Goal: Register for event/course

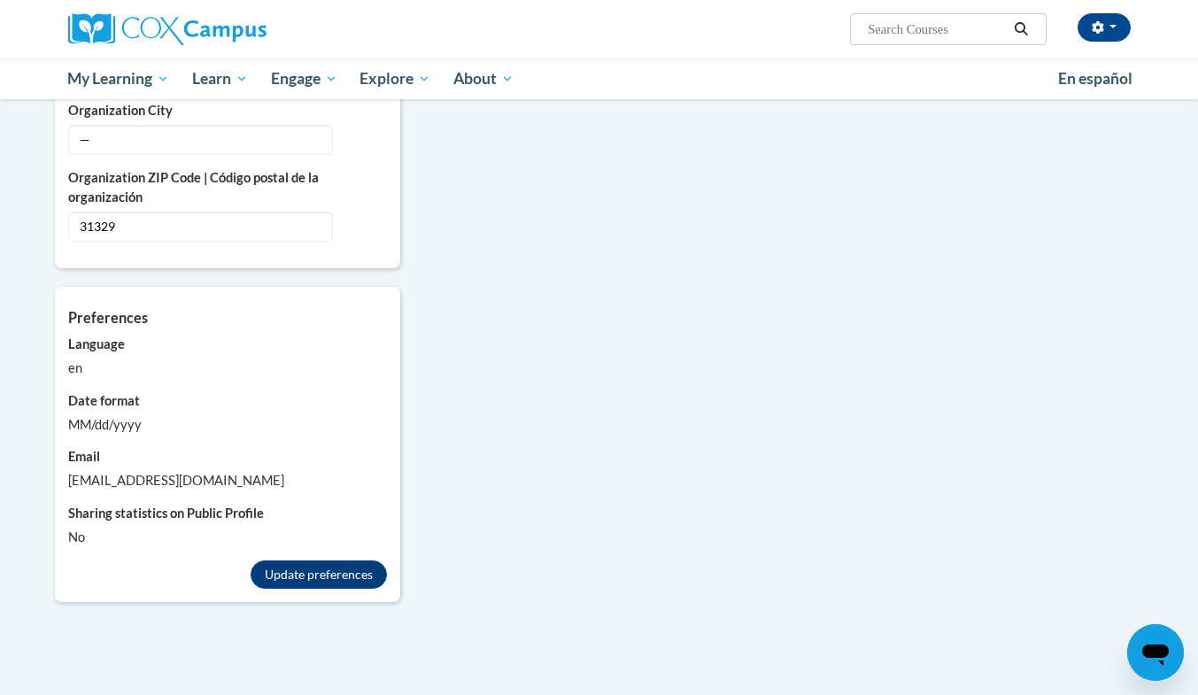
scroll to position [1393, 0]
click at [273, 559] on button "Update preferences" at bounding box center [319, 573] width 136 height 28
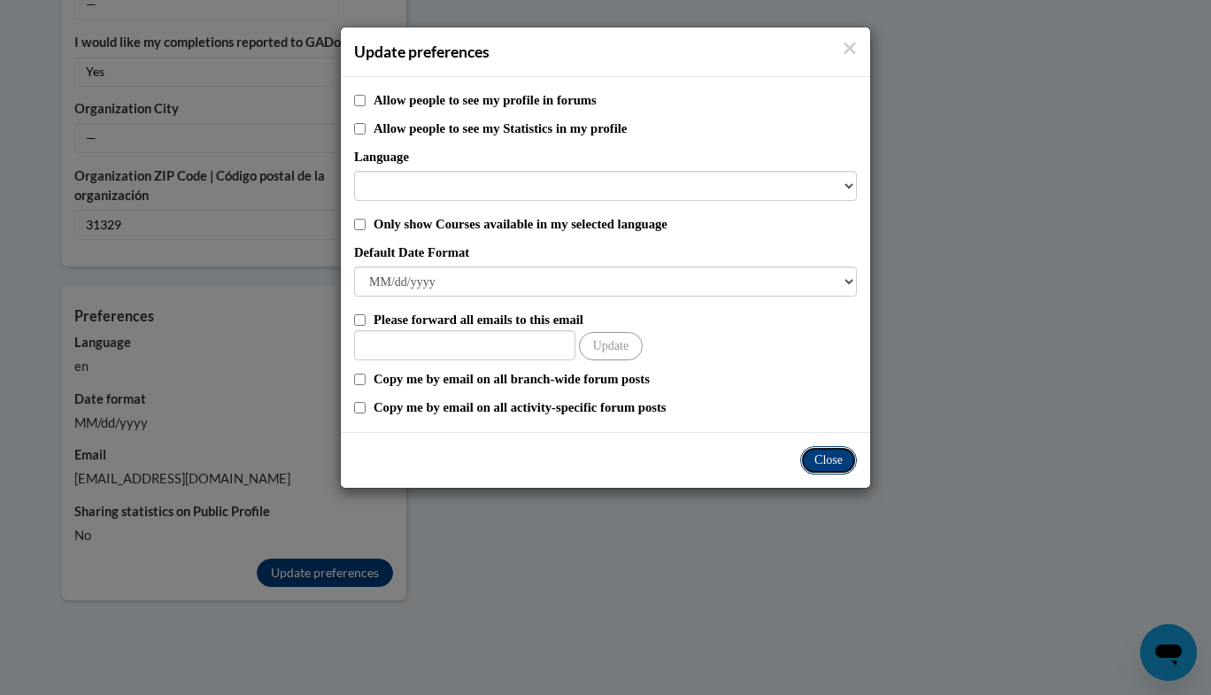
click at [829, 459] on button "Close" at bounding box center [828, 460] width 57 height 28
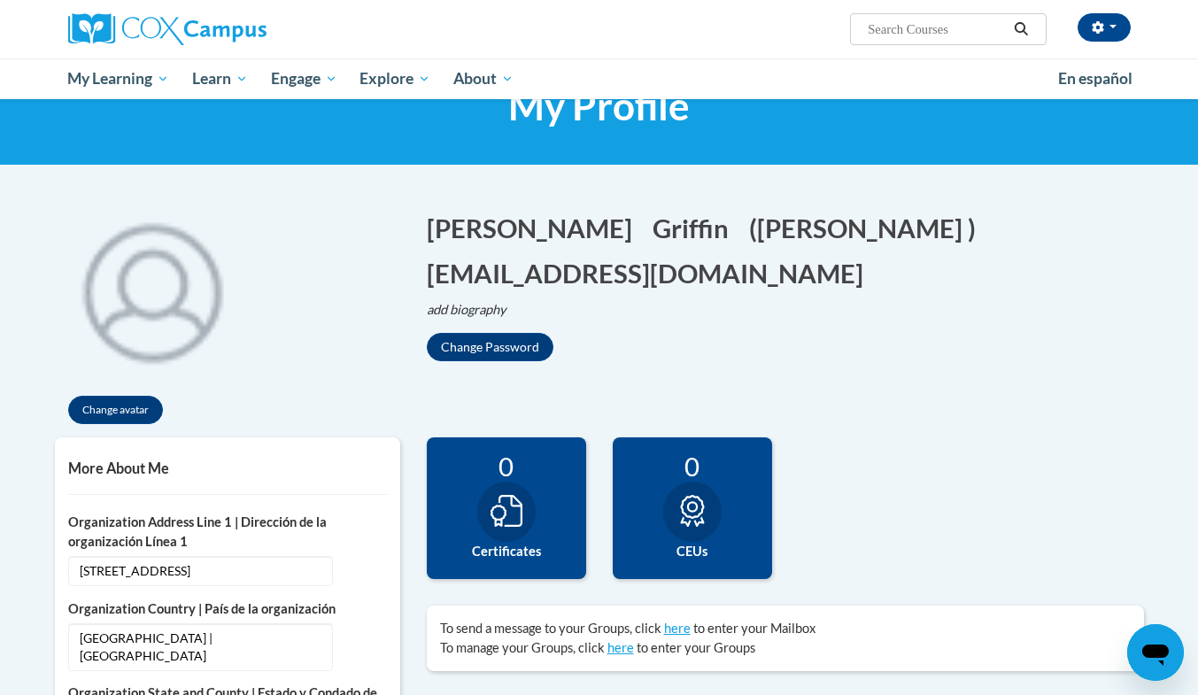
scroll to position [0, 0]
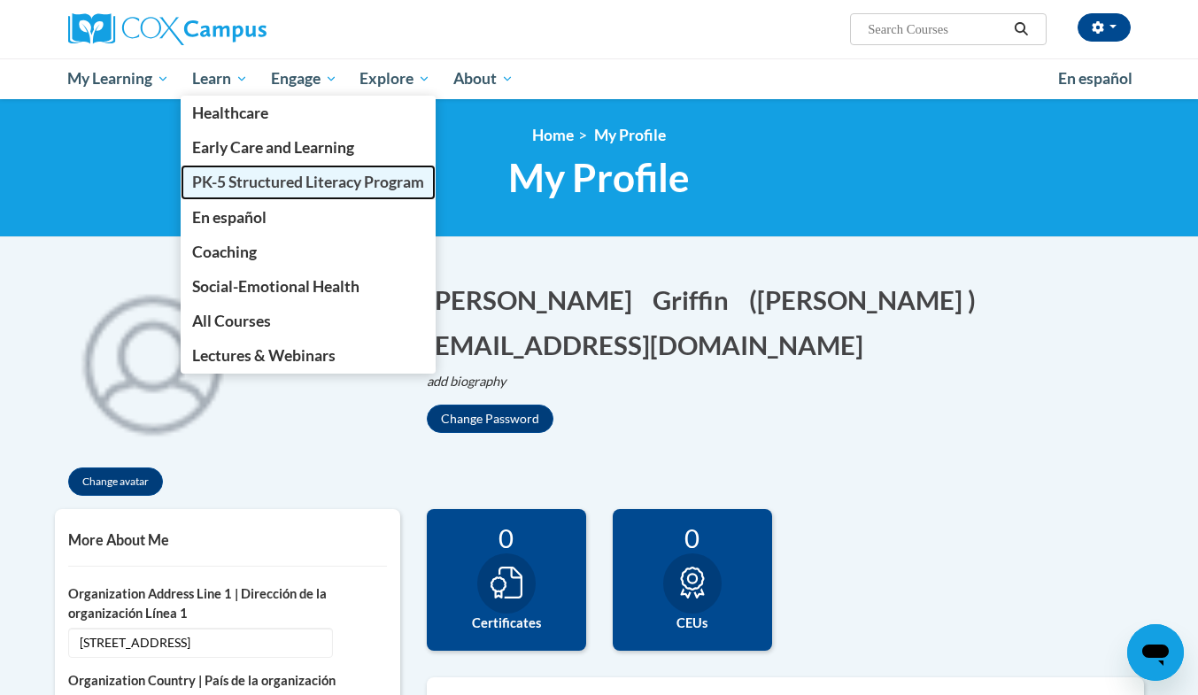
click at [232, 179] on span "PK-5 Structured Literacy Program" at bounding box center [308, 182] width 232 height 19
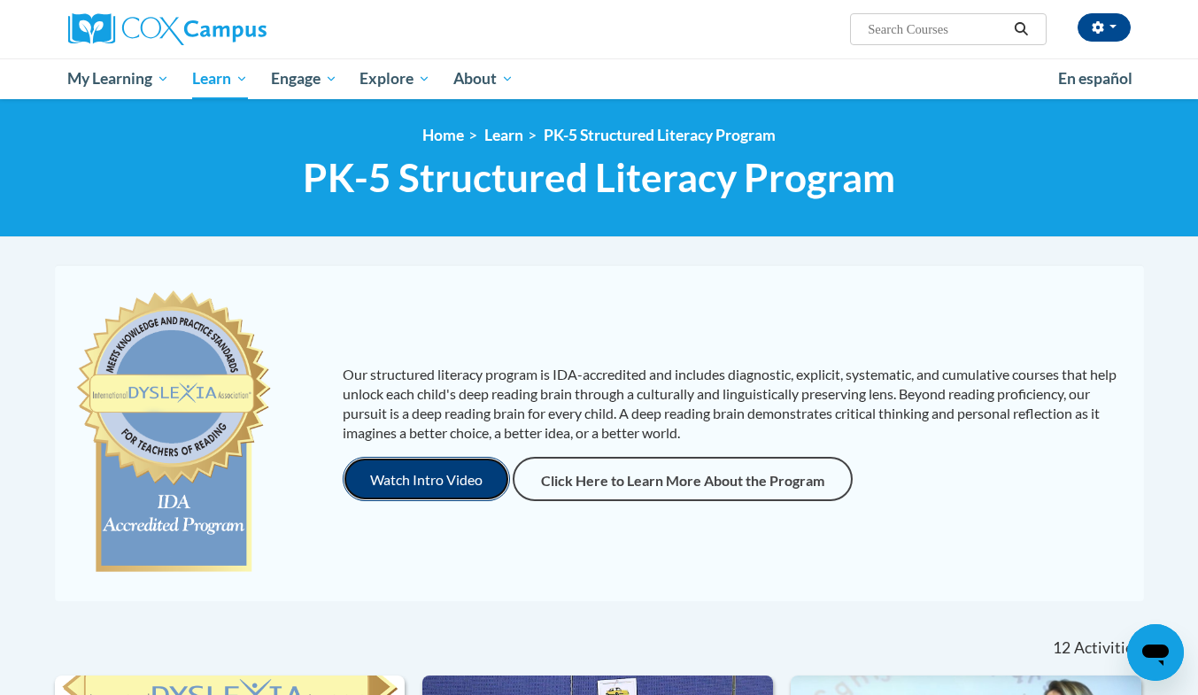
click at [435, 478] on button "Watch Intro Video" at bounding box center [426, 479] width 167 height 44
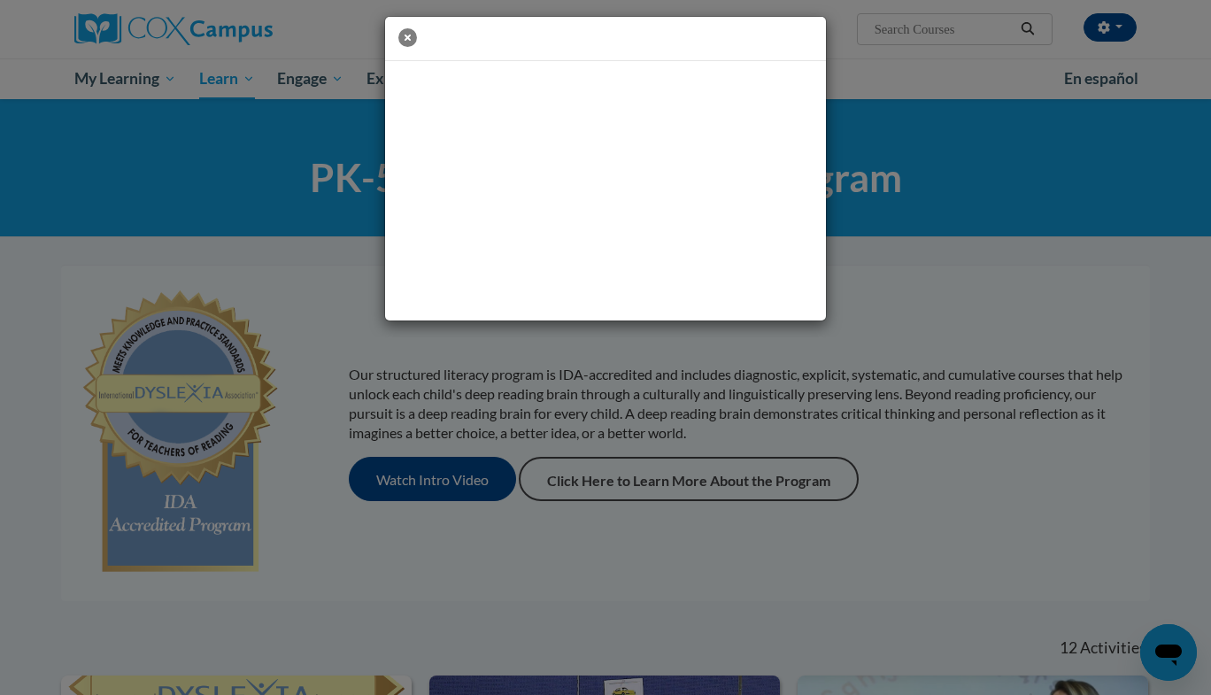
click at [409, 35] on icon "button" at bounding box center [407, 37] width 19 height 19
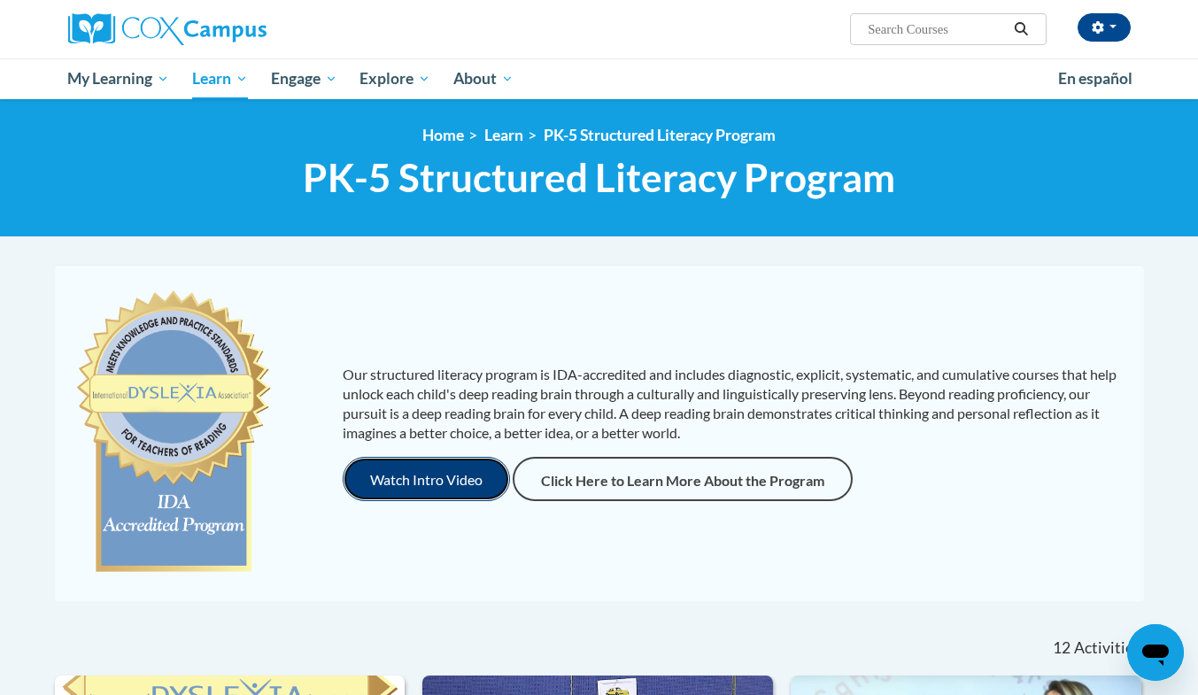
click at [430, 474] on button "Watch Intro Video" at bounding box center [426, 479] width 167 height 44
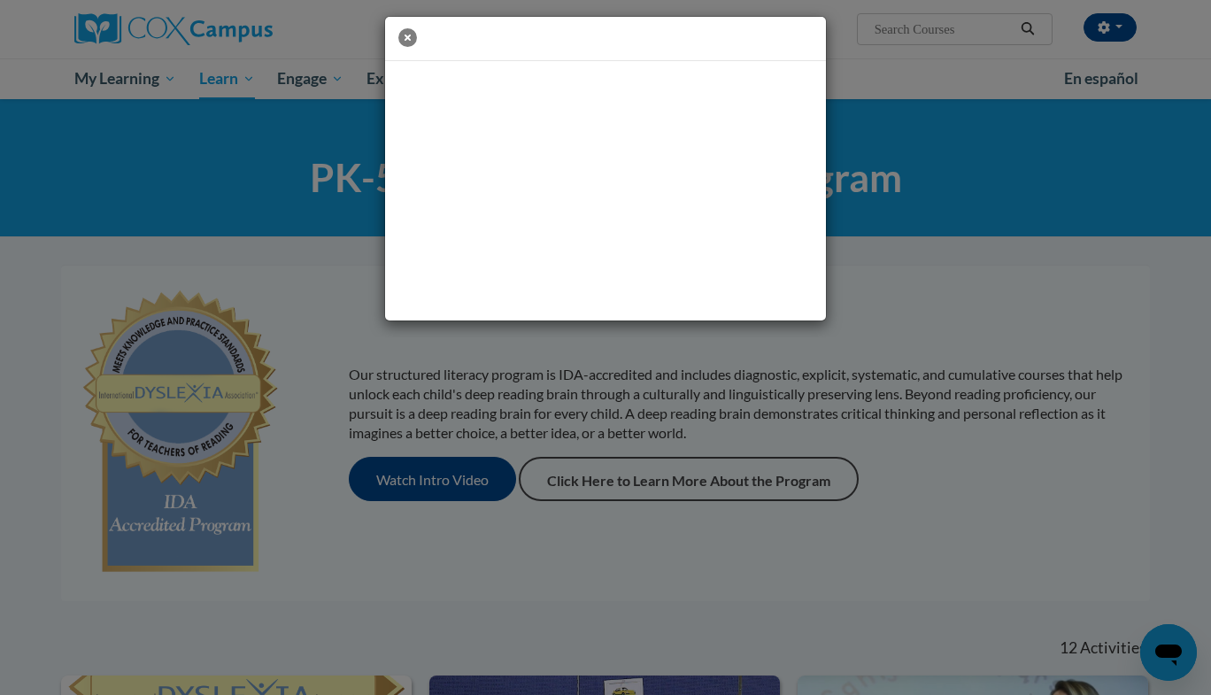
click at [413, 36] on icon "button" at bounding box center [407, 37] width 19 height 19
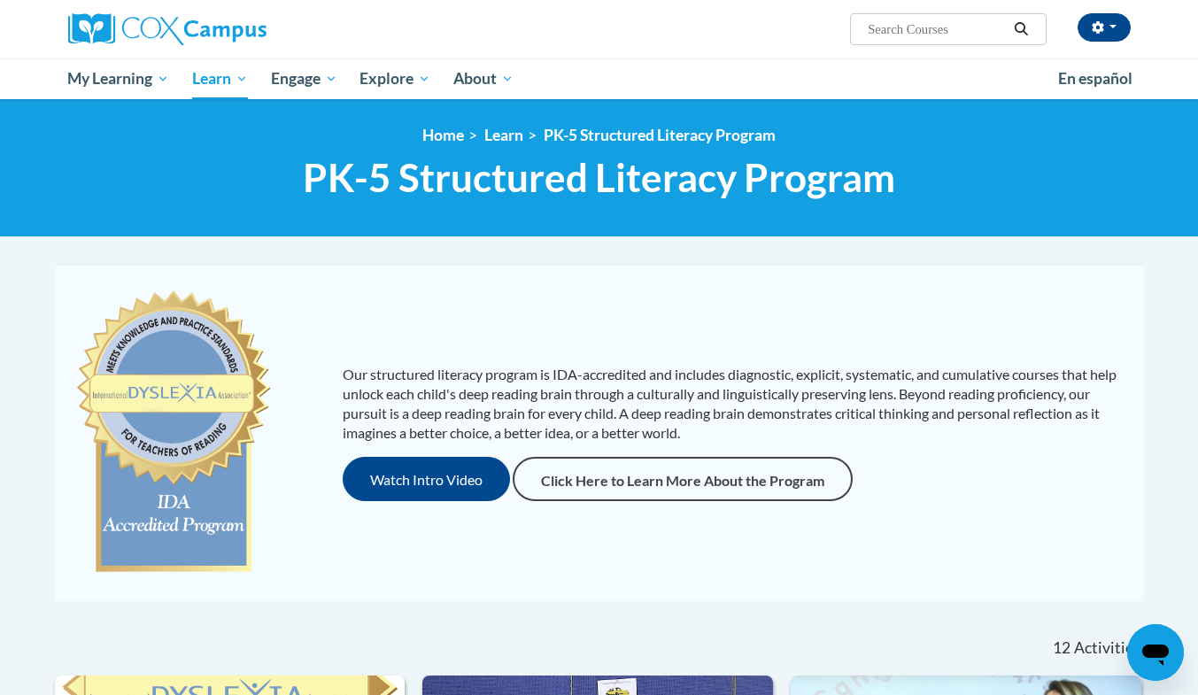
drag, startPoint x: 1210, startPoint y: 1, endPoint x: 647, endPoint y: 590, distance: 815.2
click at [647, 590] on div "Our structured literacy program is IDA-accredited and includes diagnostic, expl…" at bounding box center [599, 433] width 1089 height 336
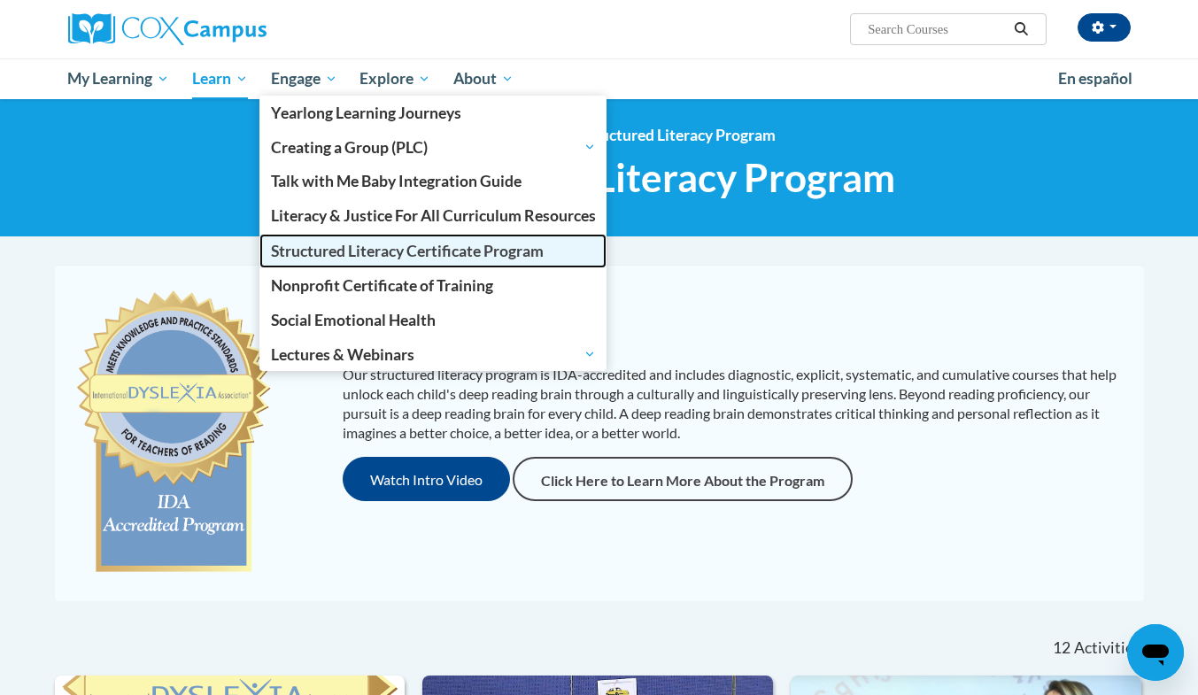
click at [376, 240] on link "Structured Literacy Certificate Program" at bounding box center [433, 251] width 348 height 35
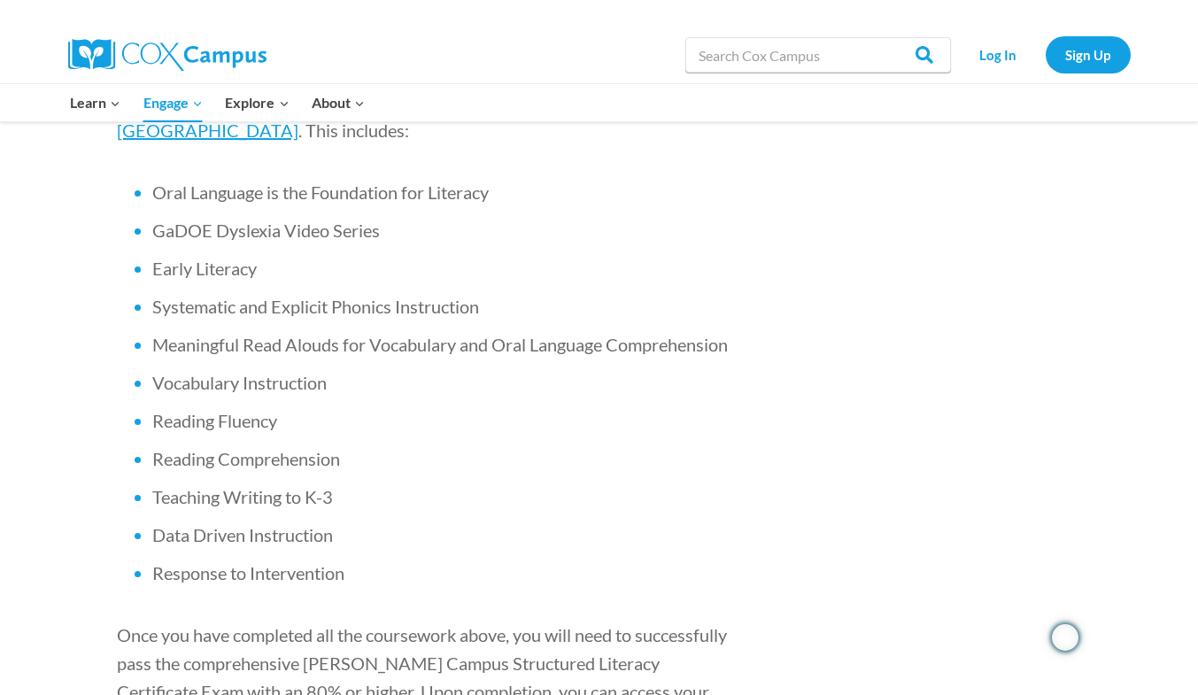
scroll to position [1342, 0]
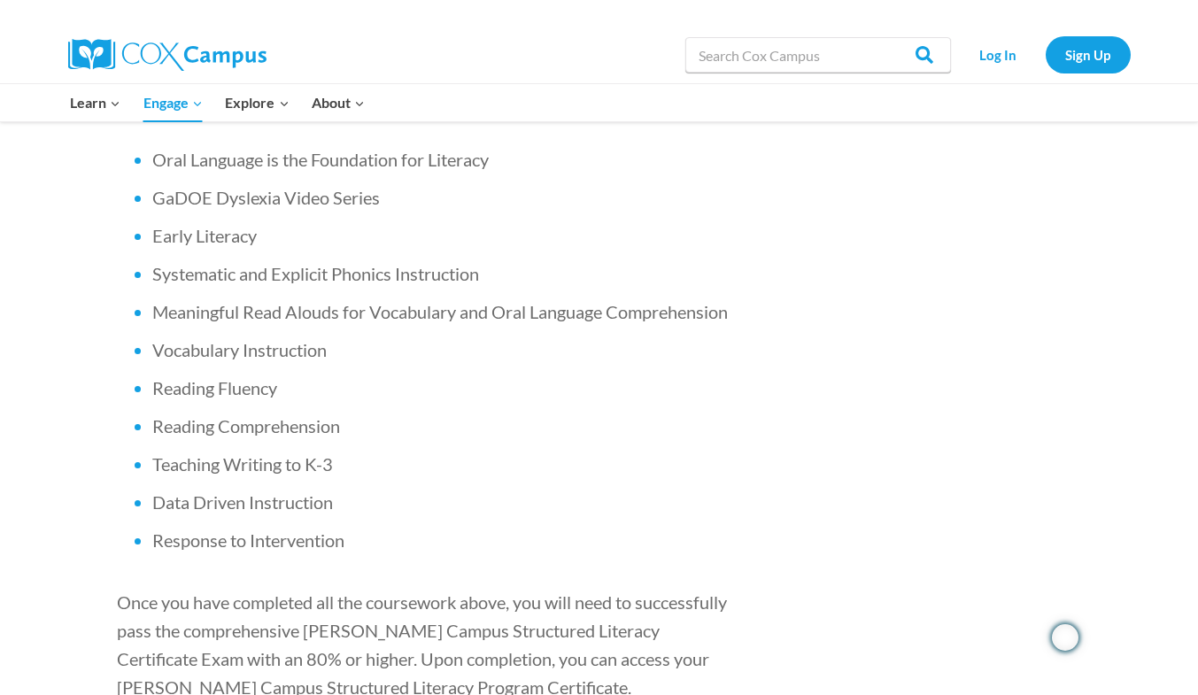
click at [1035, 533] on aside "Share on Facebook Share on Twitter [PERSON_NAME] [DATE] Education Become a memb…" at bounding box center [988, 624] width 283 height 2696
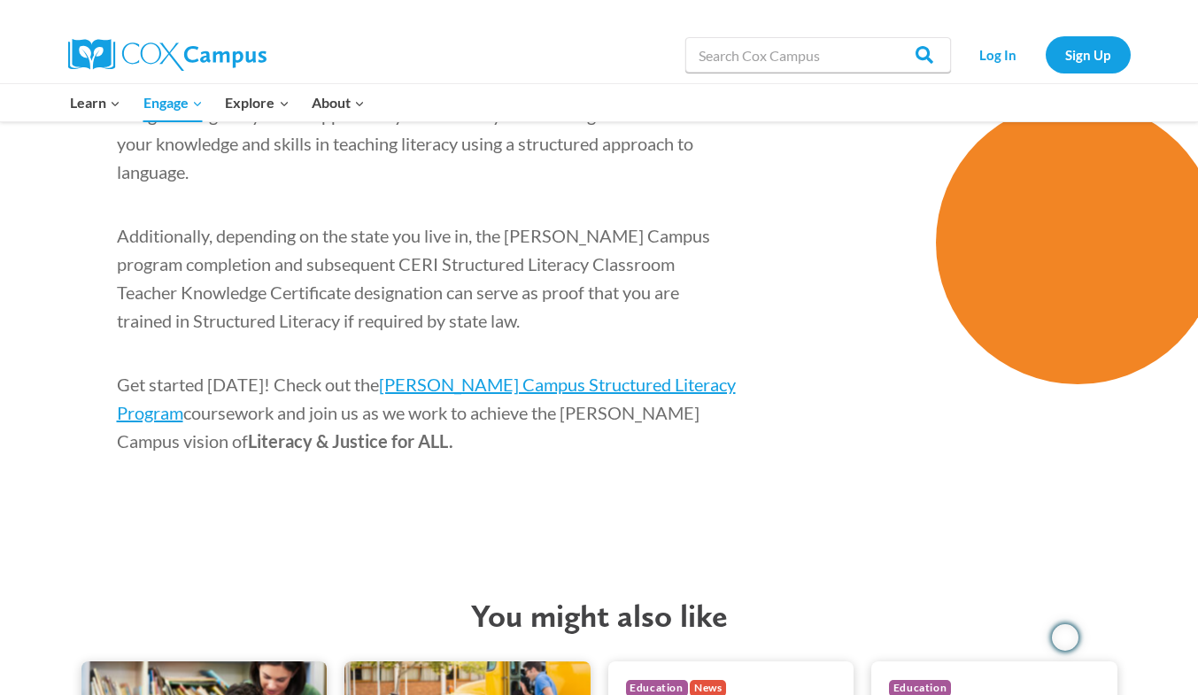
scroll to position [2803, 0]
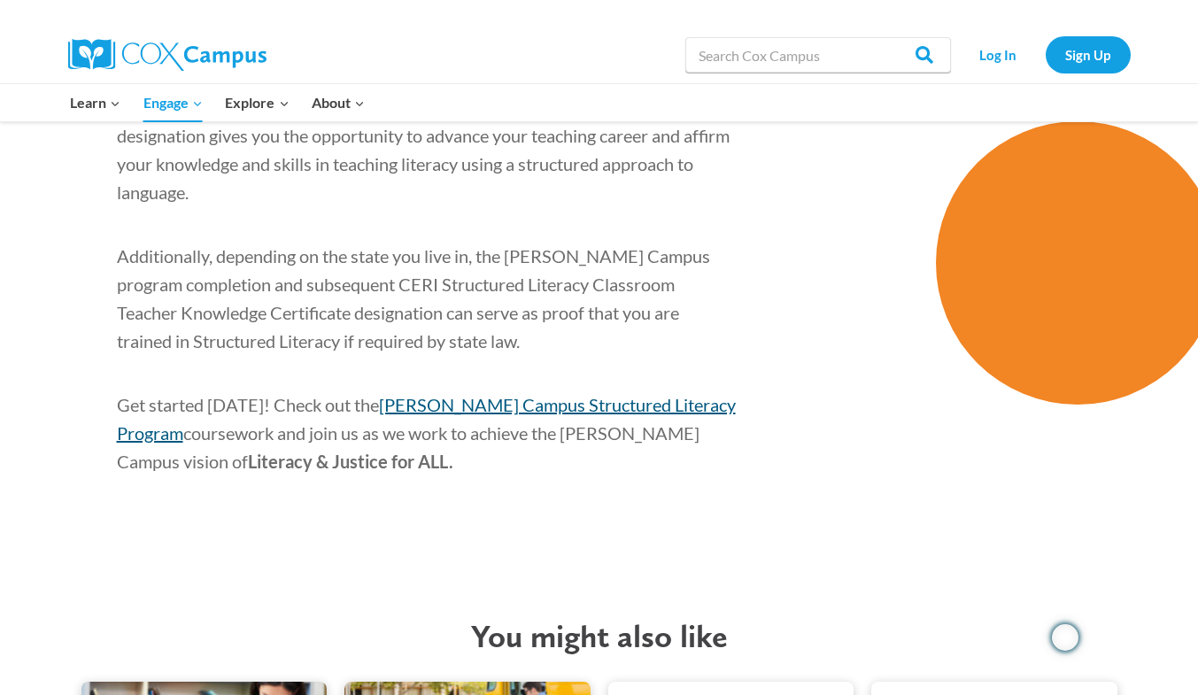
click at [463, 394] on span "Cox Campus Structured Literacy Program" at bounding box center [426, 419] width 619 height 50
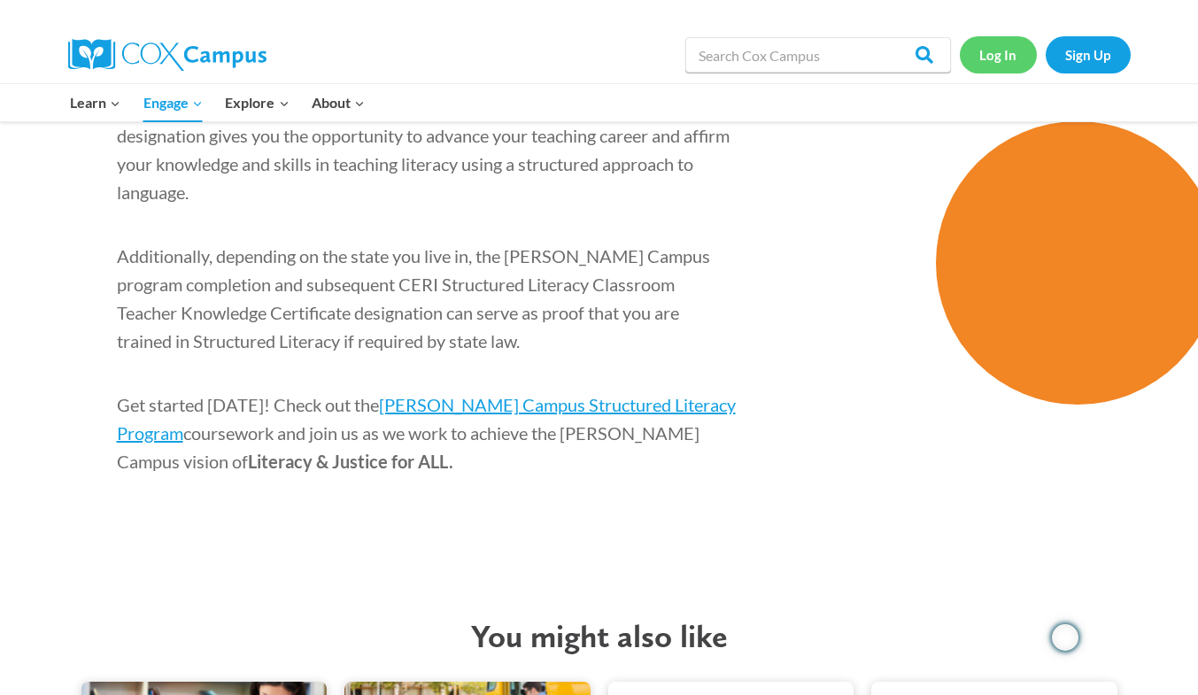
click at [997, 51] on link "Log In" at bounding box center [998, 54] width 77 height 36
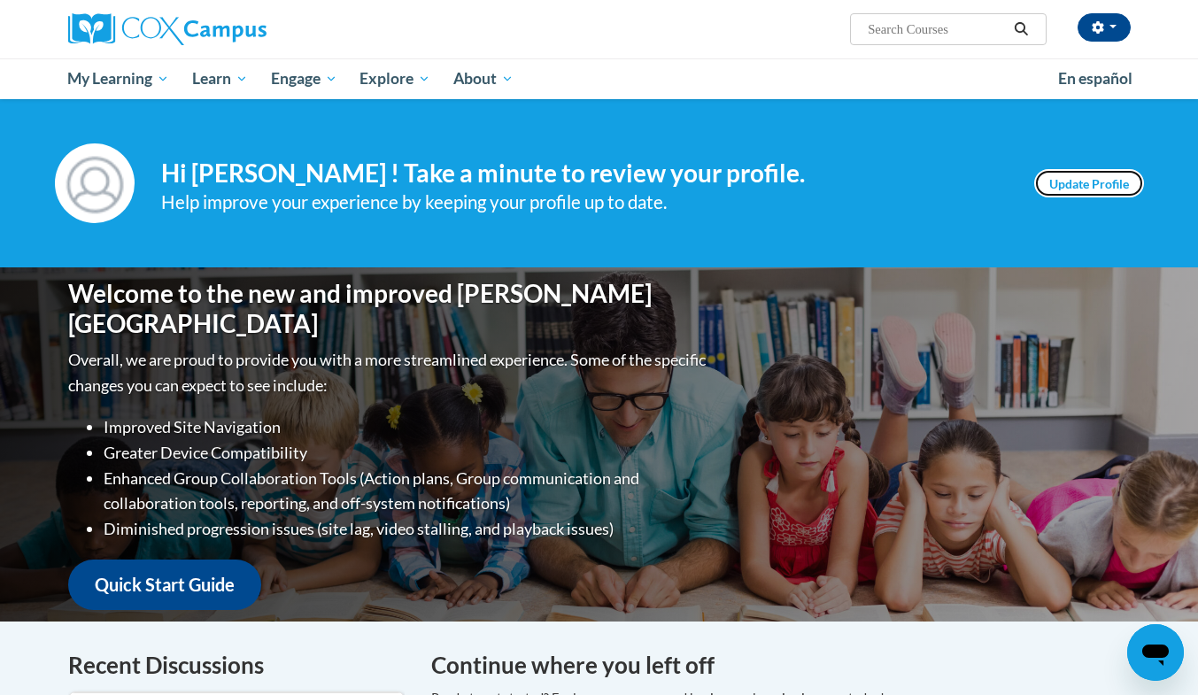
click at [1123, 179] on link "Update Profile" at bounding box center [1089, 183] width 110 height 28
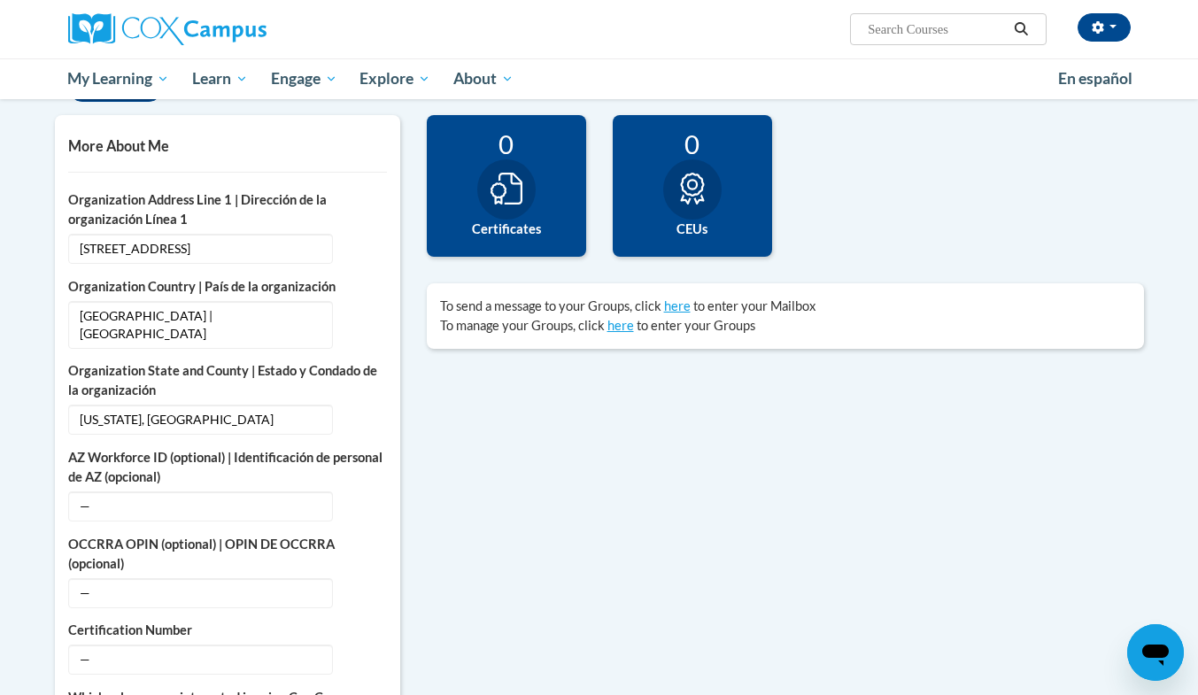
scroll to position [418, 0]
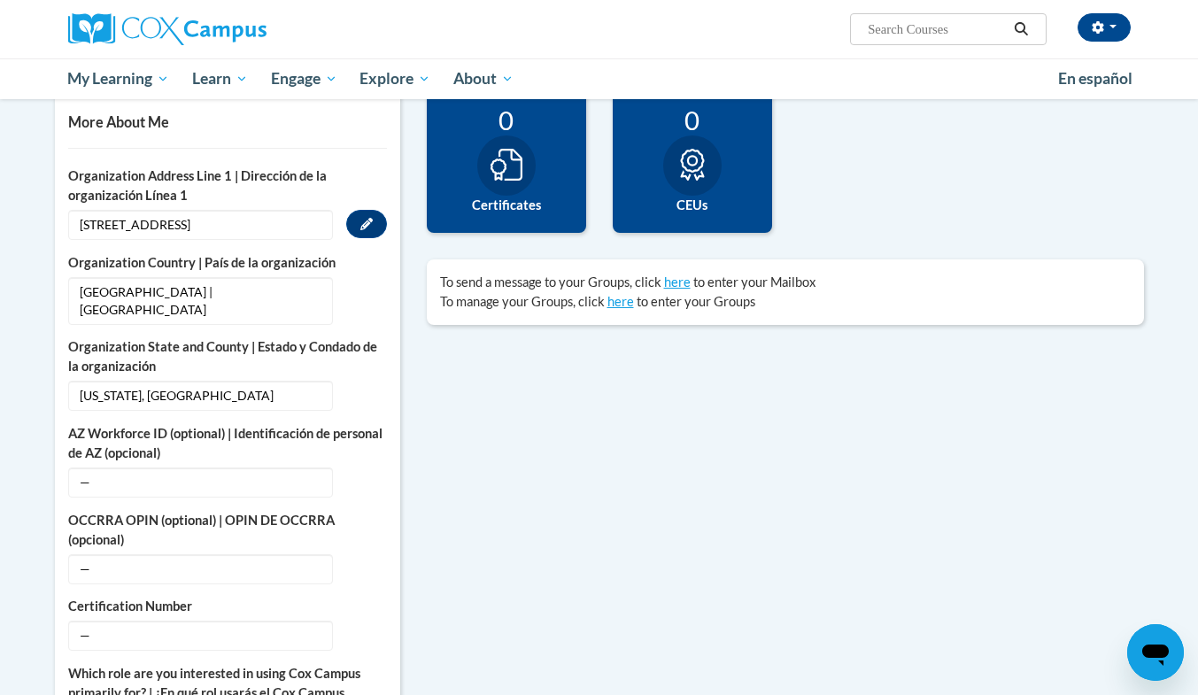
click at [234, 219] on span "405 North Ash Street" at bounding box center [200, 225] width 265 height 30
click at [360, 224] on icon "Custom profile fields" at bounding box center [366, 224] width 12 height 12
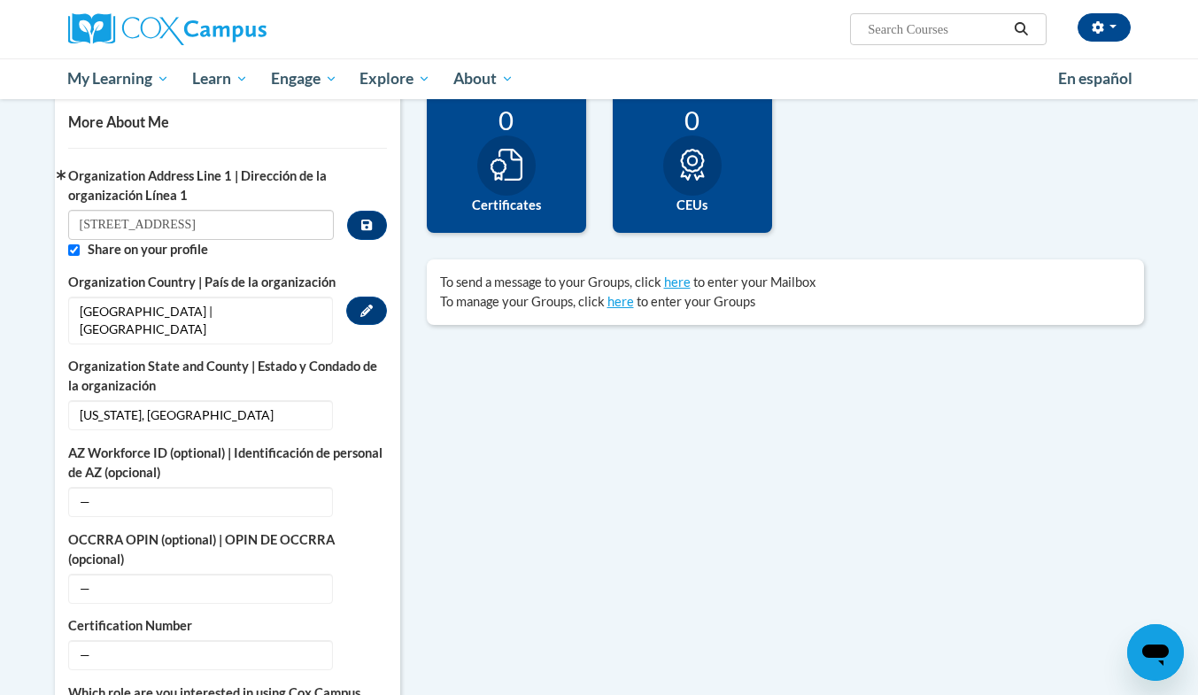
click at [286, 299] on span "United States | Estados Unidos" at bounding box center [200, 321] width 265 height 48
click at [238, 400] on span "Georgia, Effingham" at bounding box center [200, 415] width 265 height 30
click at [359, 400] on button "Edit" at bounding box center [366, 414] width 41 height 28
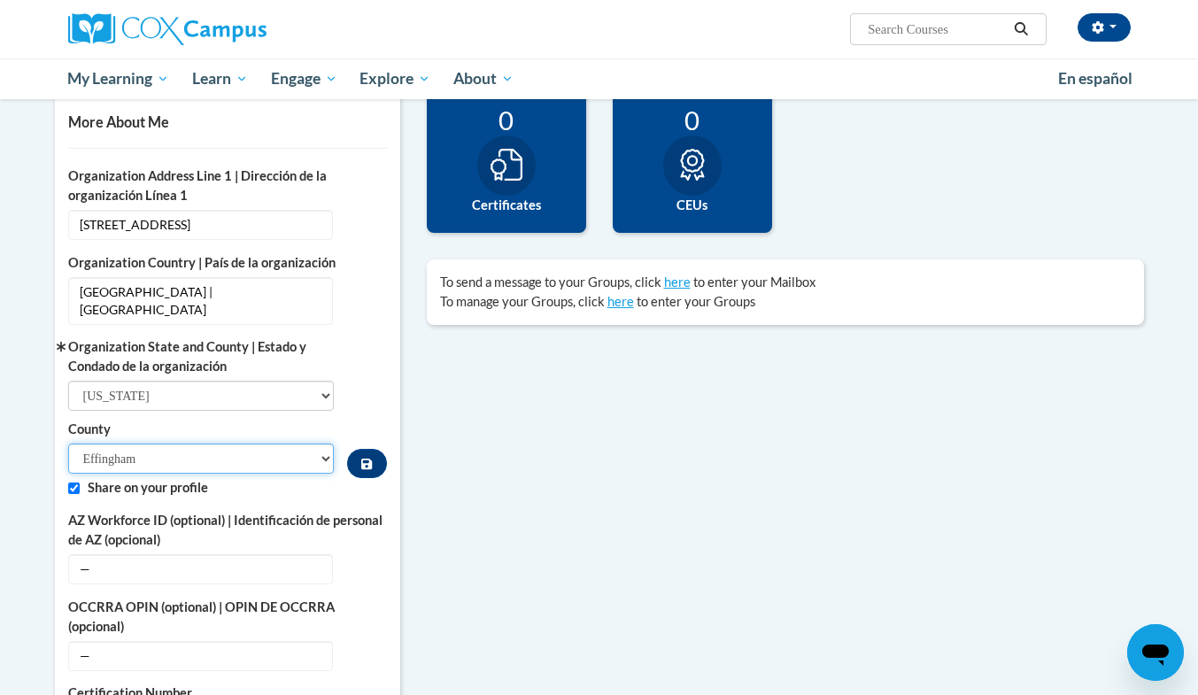
click at [272, 443] on select "Appling Atkinson Bacon Baker Baldwin Banks Barrow Bartow Ben Hill Berrien Bibb …" at bounding box center [201, 458] width 266 height 30
click at [68, 443] on select "Appling Atkinson Bacon Baker Baldwin Banks Barrow Bartow Ben Hill Berrien Bibb …" at bounding box center [201, 458] width 266 height 30
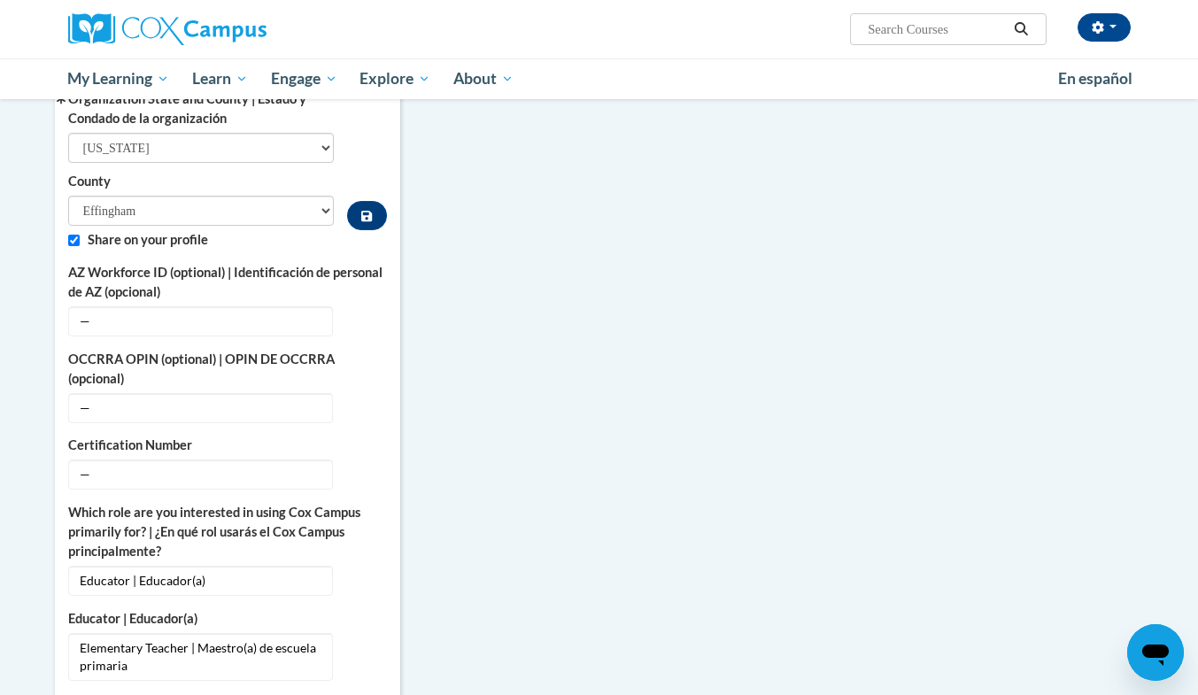
scroll to position [729, 0]
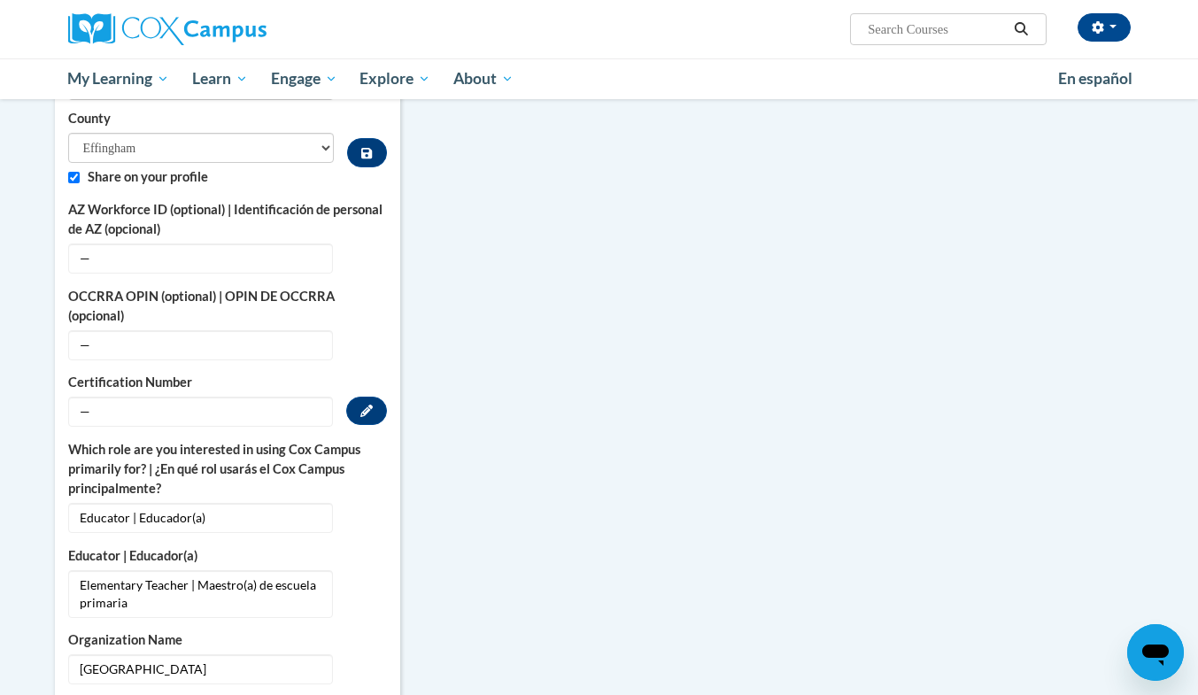
click at [286, 397] on span "—" at bounding box center [200, 412] width 265 height 30
click at [378, 397] on button "Edit" at bounding box center [366, 411] width 41 height 28
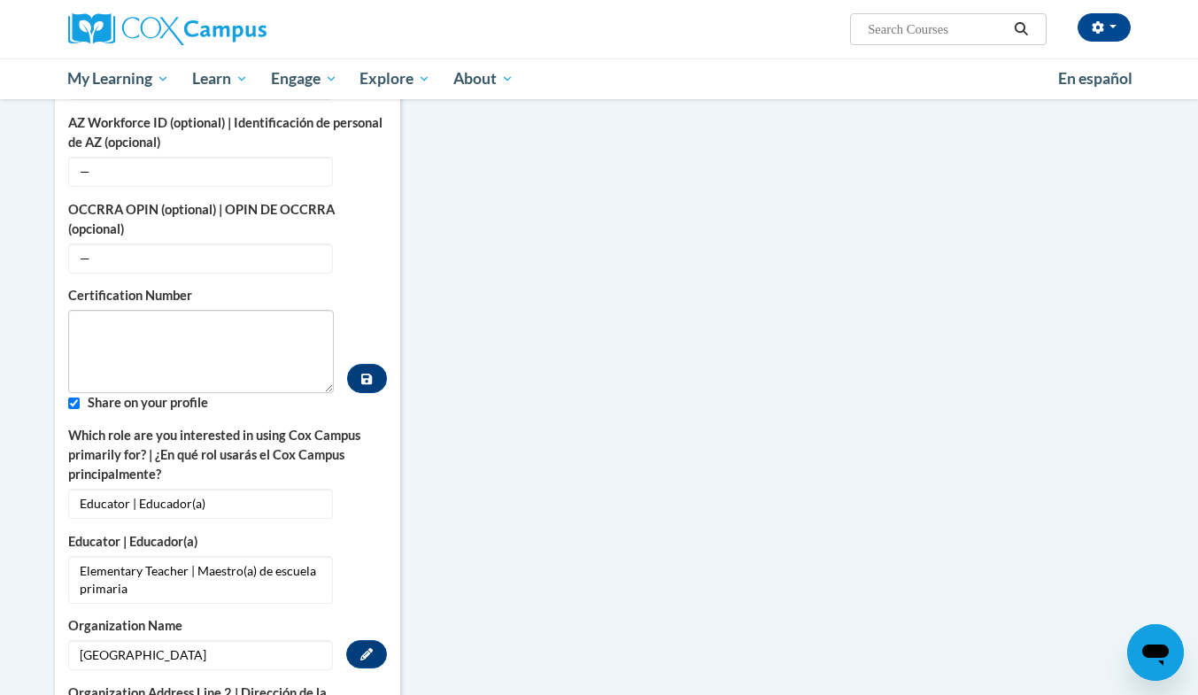
click at [230, 640] on span "Effingham County School District" at bounding box center [200, 655] width 265 height 30
click at [365, 648] on icon "Custom profile fields" at bounding box center [366, 654] width 12 height 12
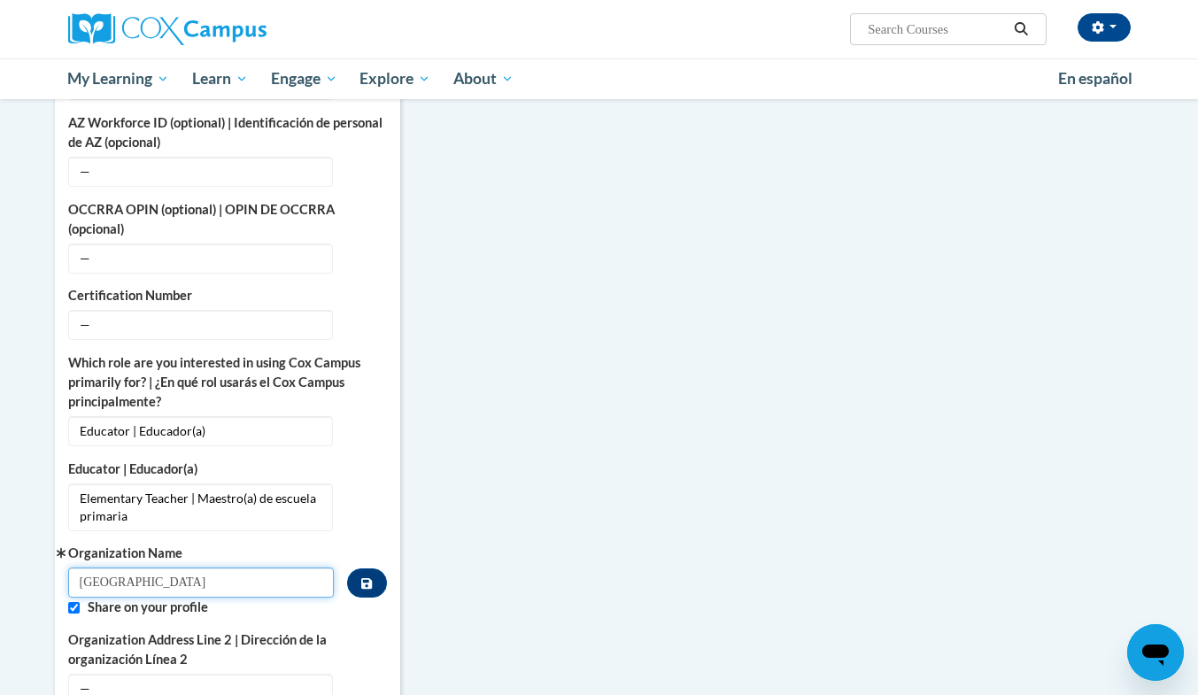
click at [291, 567] on input "Effingham County School District" at bounding box center [201, 582] width 266 height 30
drag, startPoint x: 291, startPoint y: 558, endPoint x: 52, endPoint y: 574, distance: 239.5
click at [52, 574] on div "More About Me Click or press to edit any of the profile fields below. Select mu…" at bounding box center [228, 541] width 372 height 1523
type input "Sand Hill Elementary"
click at [368, 577] on icon "Custom profile fields" at bounding box center [366, 583] width 11 height 12
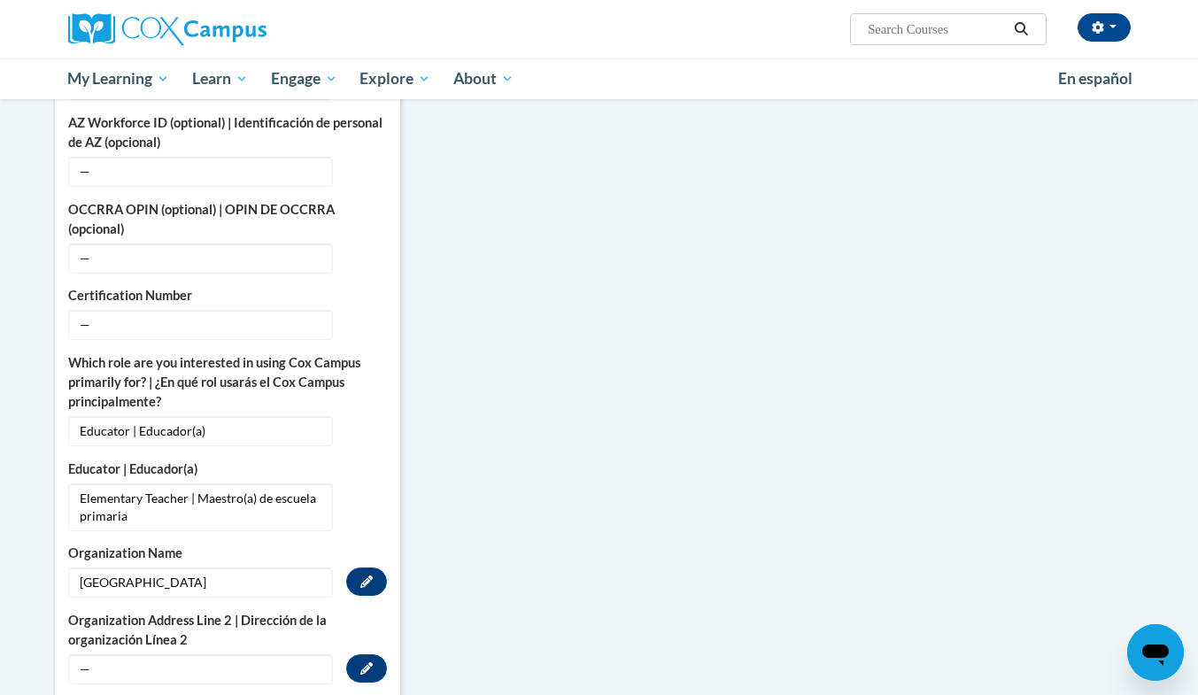
click at [289, 654] on span "—" at bounding box center [200, 669] width 265 height 30
click at [249, 656] on span "—" at bounding box center [200, 669] width 265 height 30
click at [369, 662] on icon "Custom profile fields" at bounding box center [366, 668] width 12 height 12
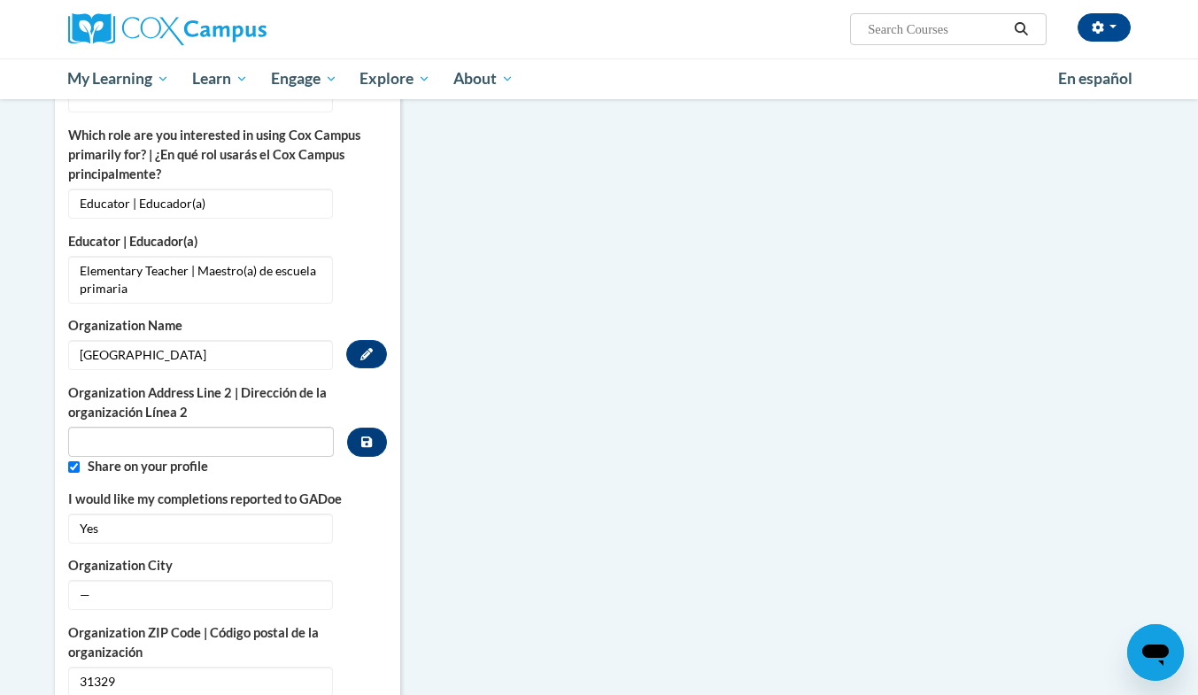
scroll to position [966, 0]
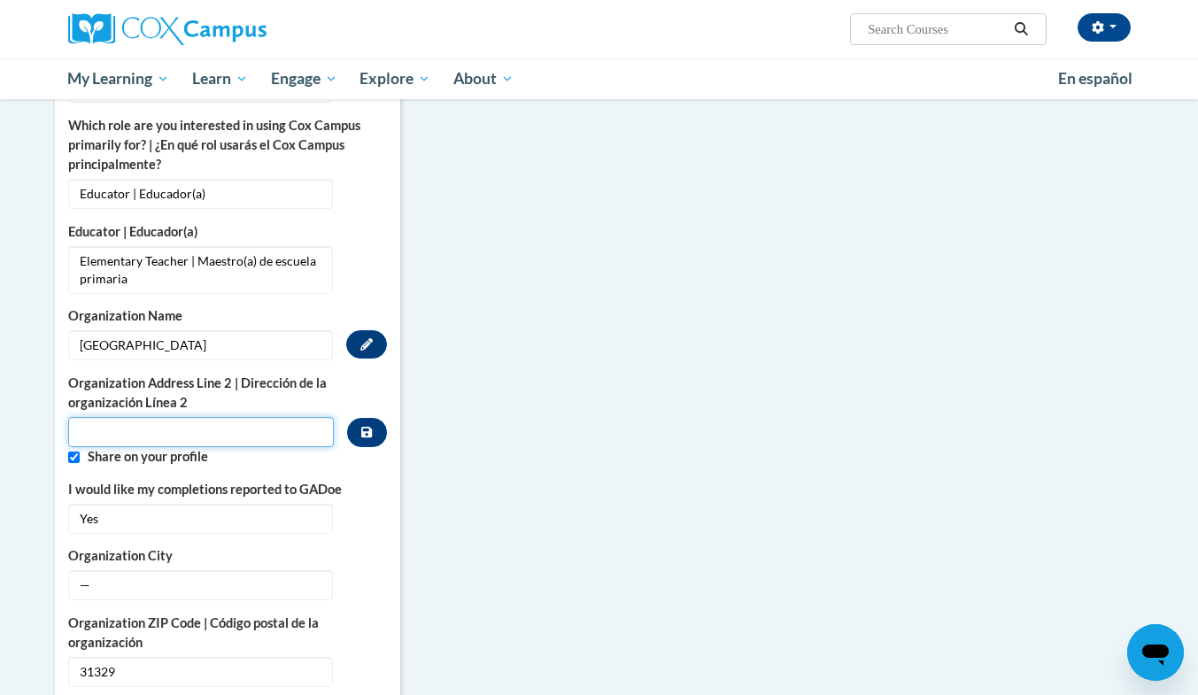
click at [265, 417] on input "Metadata input" at bounding box center [201, 432] width 266 height 30
type input "199 Stagecoach Ave"
click at [235, 447] on label "Share on your profile" at bounding box center [237, 456] width 299 height 19
click at [361, 426] on icon "Custom profile fields" at bounding box center [366, 432] width 11 height 12
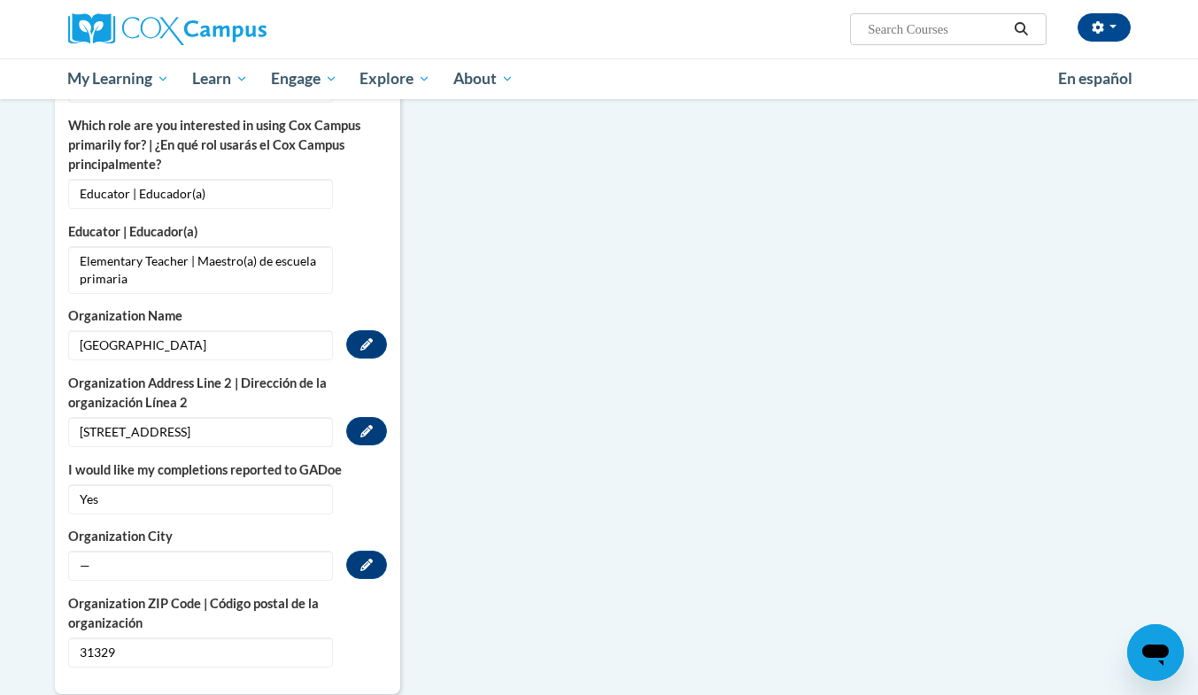
click at [241, 552] on span "—" at bounding box center [200, 566] width 265 height 30
click at [312, 551] on span "—" at bounding box center [200, 566] width 265 height 30
click at [359, 551] on button "Edit" at bounding box center [366, 565] width 41 height 28
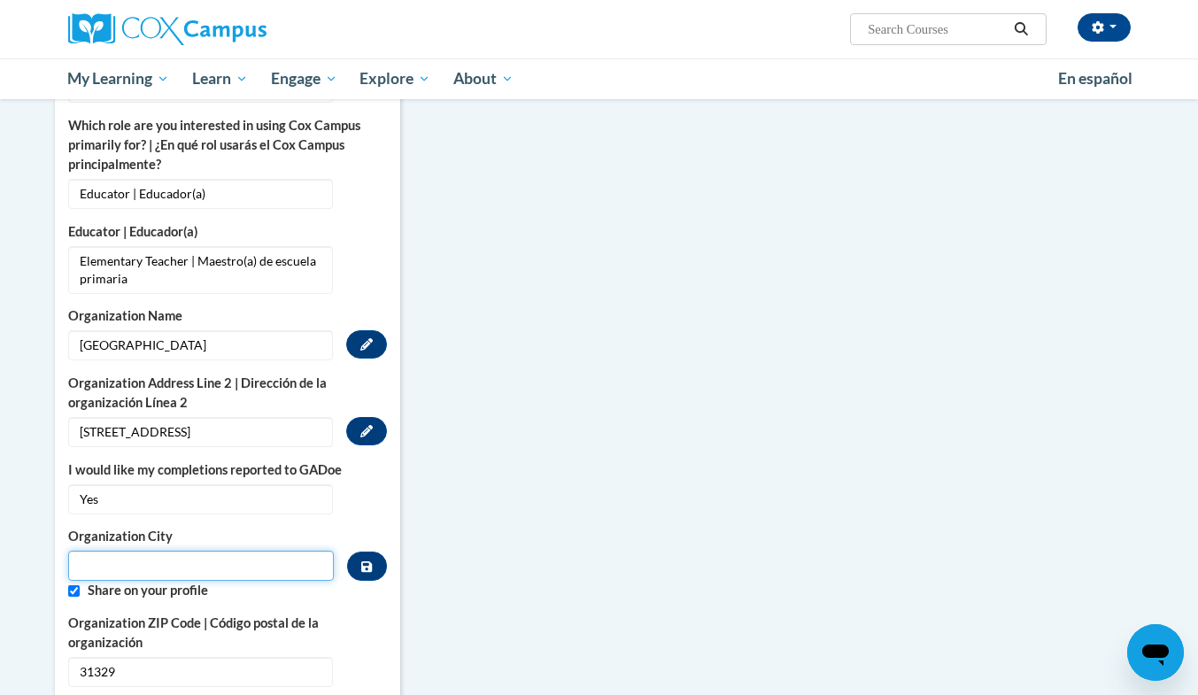
click at [265, 551] on input "Metadata input" at bounding box center [201, 566] width 266 height 30
type input "GUYTON"
click at [366, 561] on icon "Custom profile fields" at bounding box center [366, 566] width 11 height 11
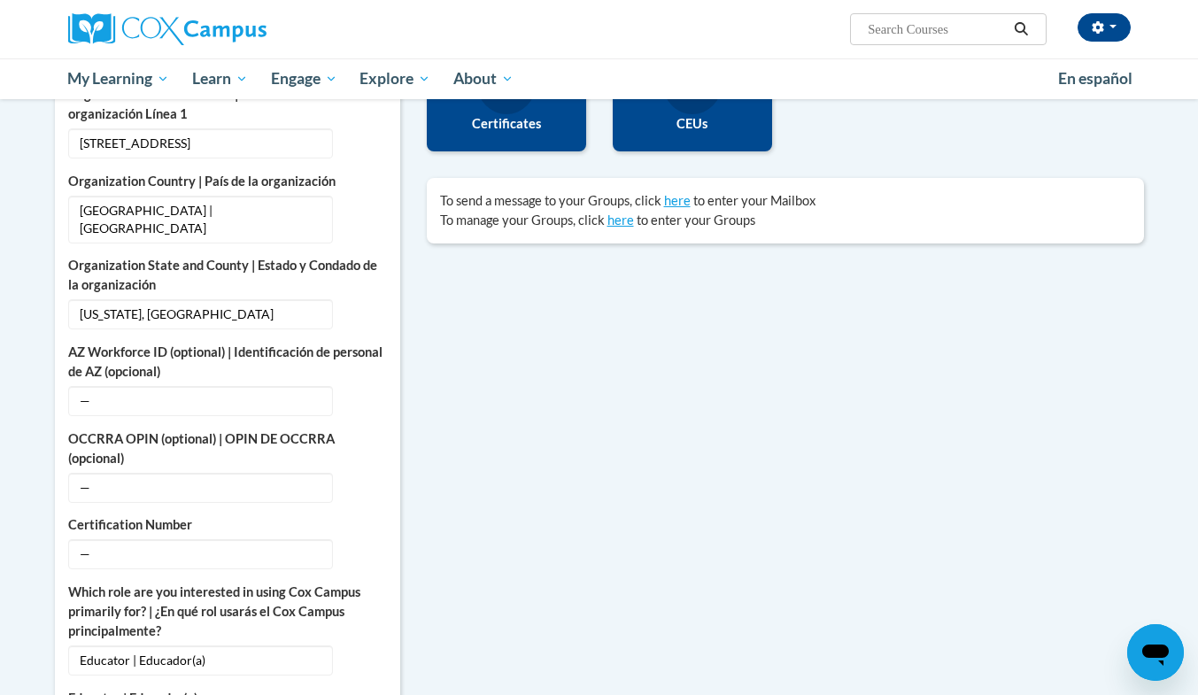
scroll to position [543, 0]
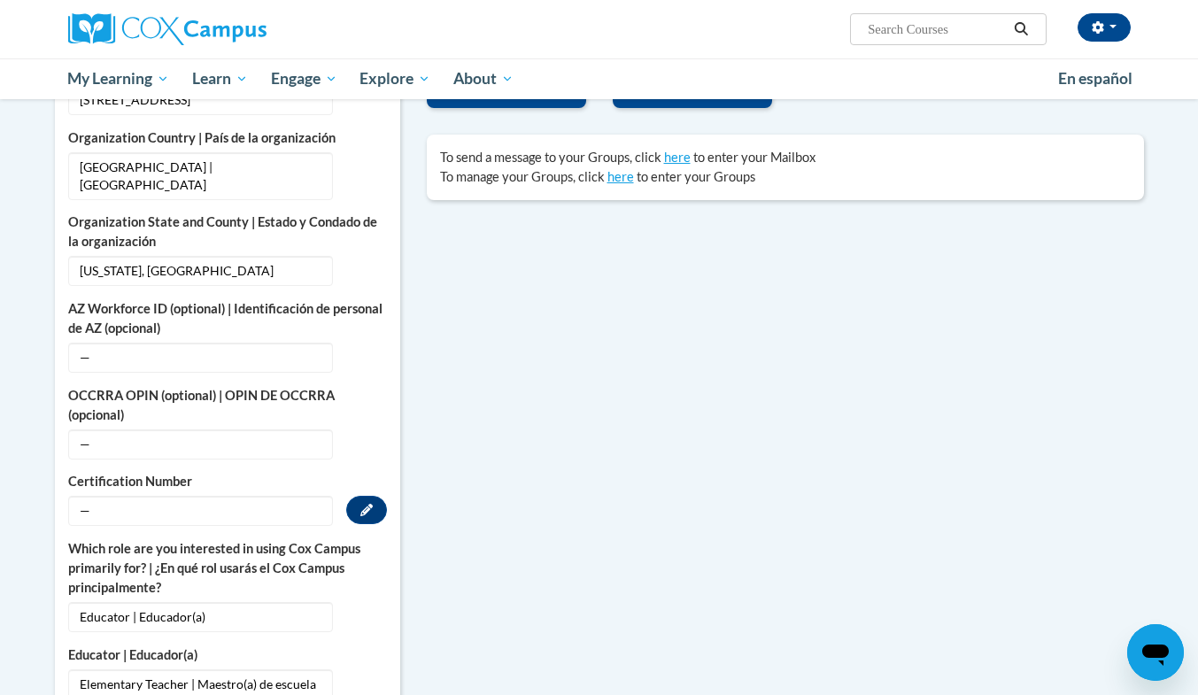
click at [265, 496] on span "—" at bounding box center [200, 511] width 265 height 30
click at [377, 496] on button "Edit" at bounding box center [366, 510] width 41 height 28
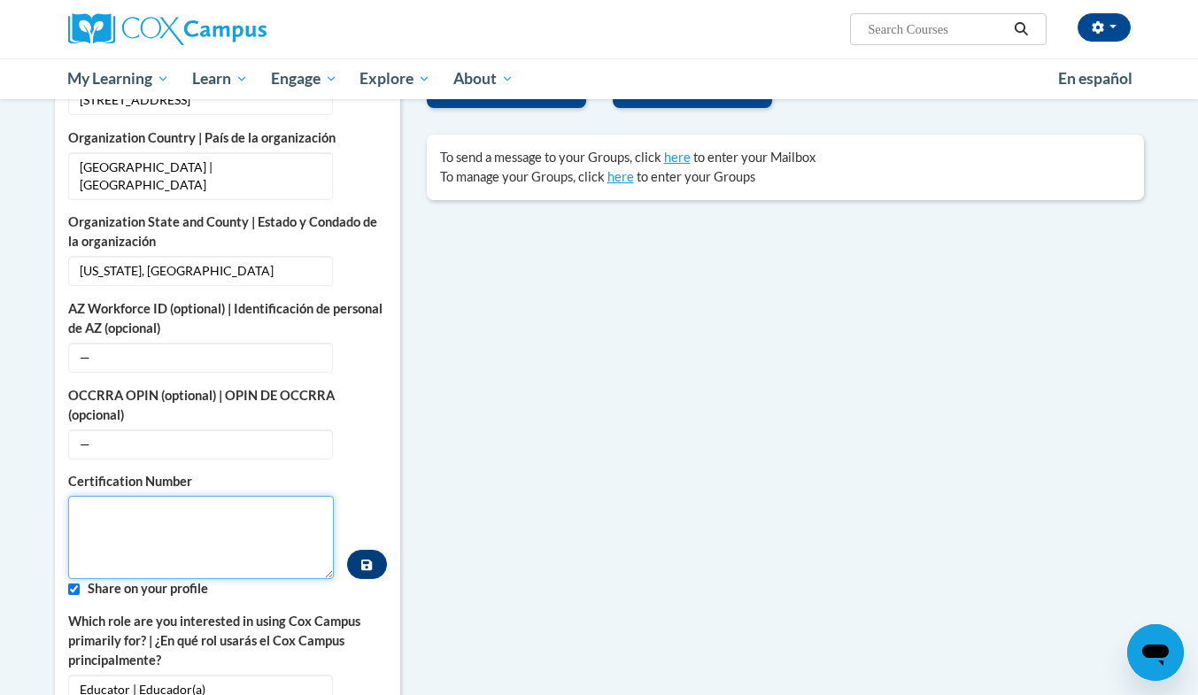
click at [105, 507] on textarea "Custom profile fields" at bounding box center [201, 537] width 266 height 83
paste textarea "https://docs.google.com/presentation/d/1TvblgYpmsB5CT6O6loG9uPPS8JS3t9W9/edit?u…"
type textarea "https://docs.google.com/presentation/d/1TvblgYpmsB5CT6O6loG9uPPS8JS3t9W9/edit?u…"
click at [98, 507] on textarea "Custom profile fields" at bounding box center [201, 537] width 266 height 83
paste textarea "1869784"
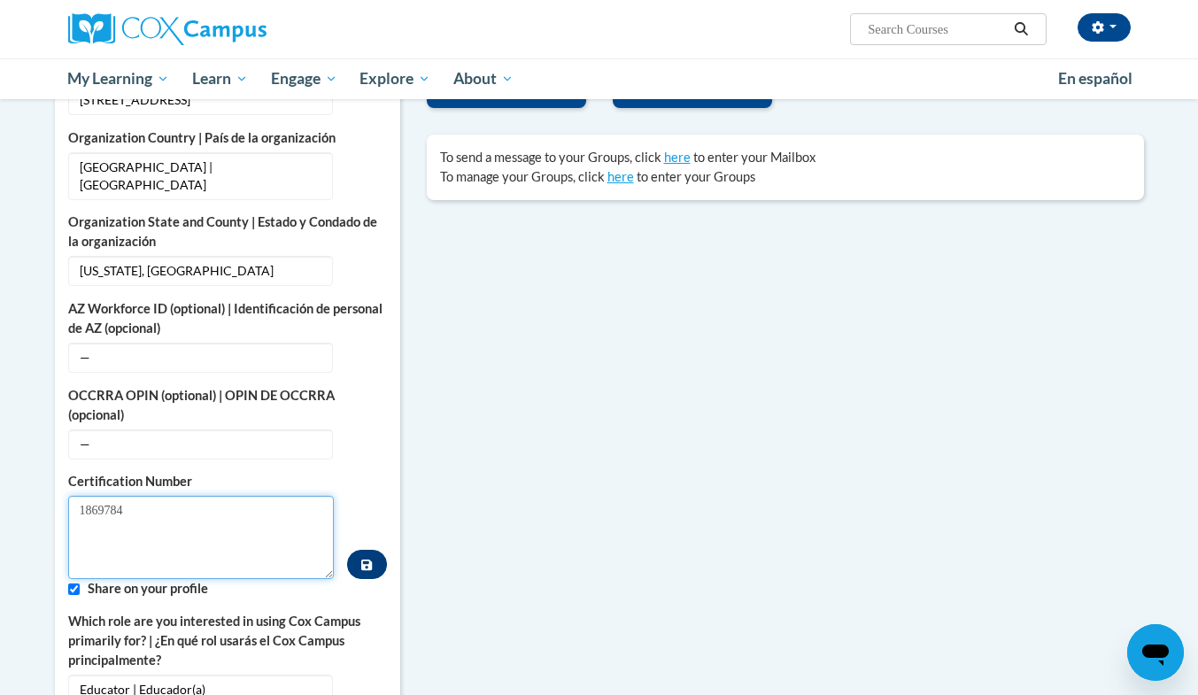
type textarea "1869784"
click at [370, 559] on icon "Custom profile fields" at bounding box center [366, 564] width 11 height 11
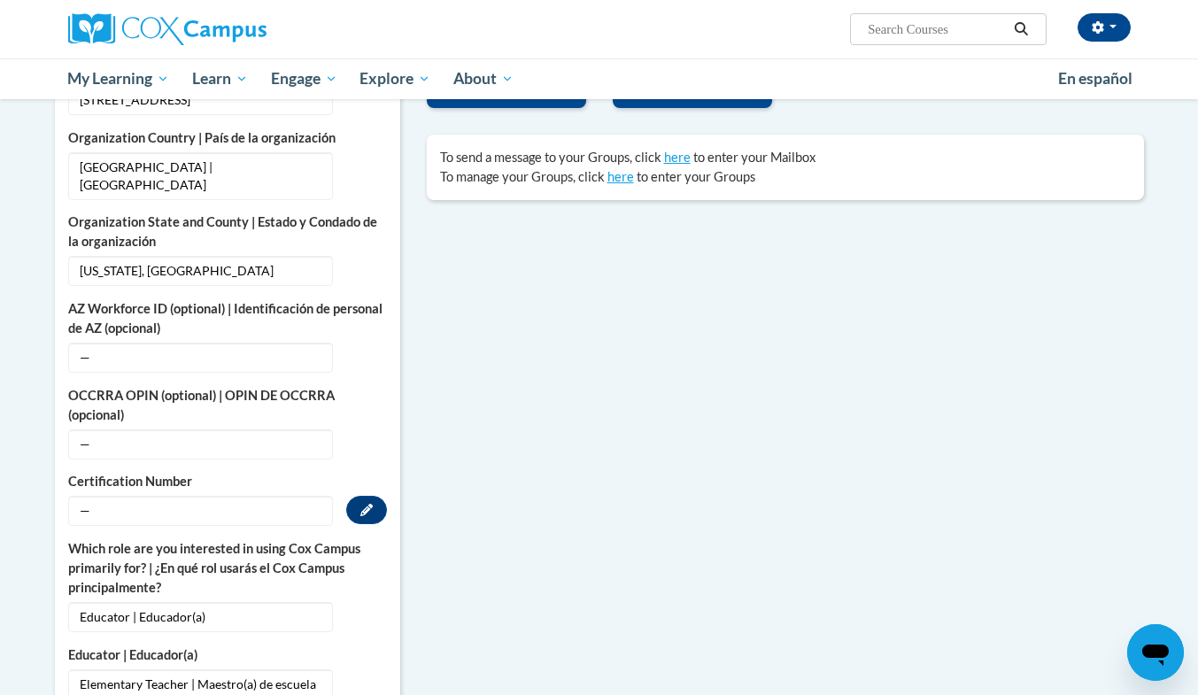
click at [283, 499] on span "—" at bounding box center [200, 511] width 265 height 30
click at [282, 496] on span "—" at bounding box center [200, 511] width 265 height 30
click at [381, 496] on button "Edit" at bounding box center [366, 510] width 41 height 28
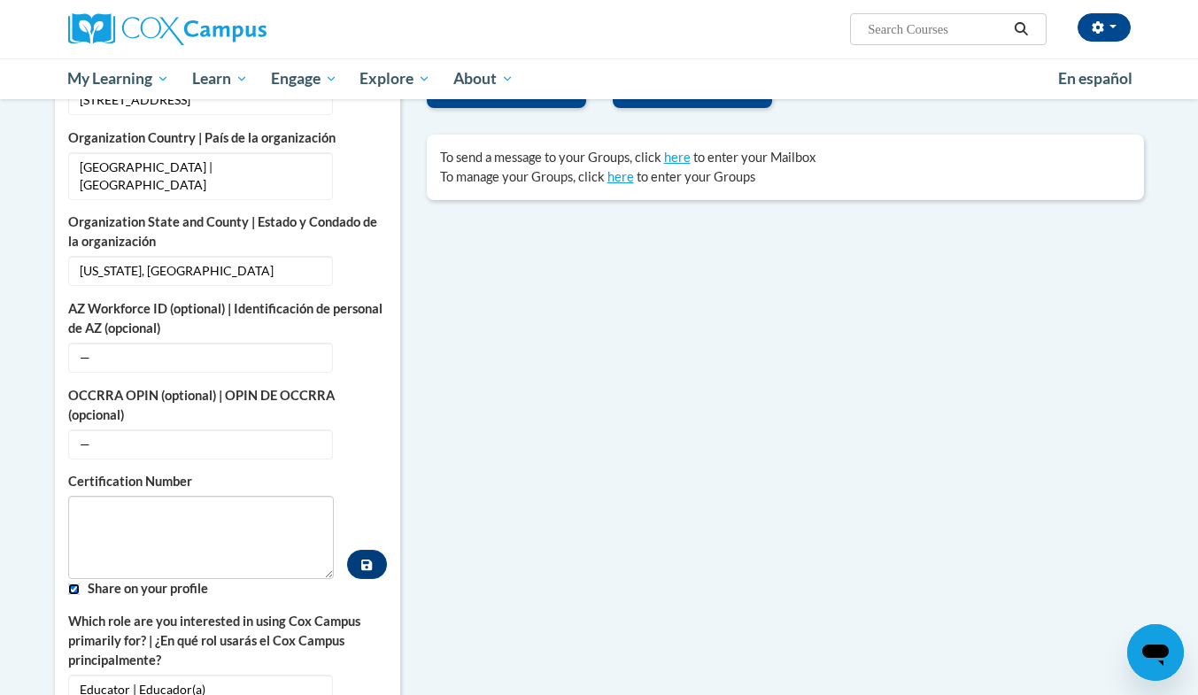
click at [70, 583] on input "Custom profile fields" at bounding box center [74, 589] width 12 height 12
checkbox input "false"
click at [88, 497] on textarea "Custom profile fields" at bounding box center [201, 537] width 266 height 83
paste textarea "1869784"
type textarea "1869784"
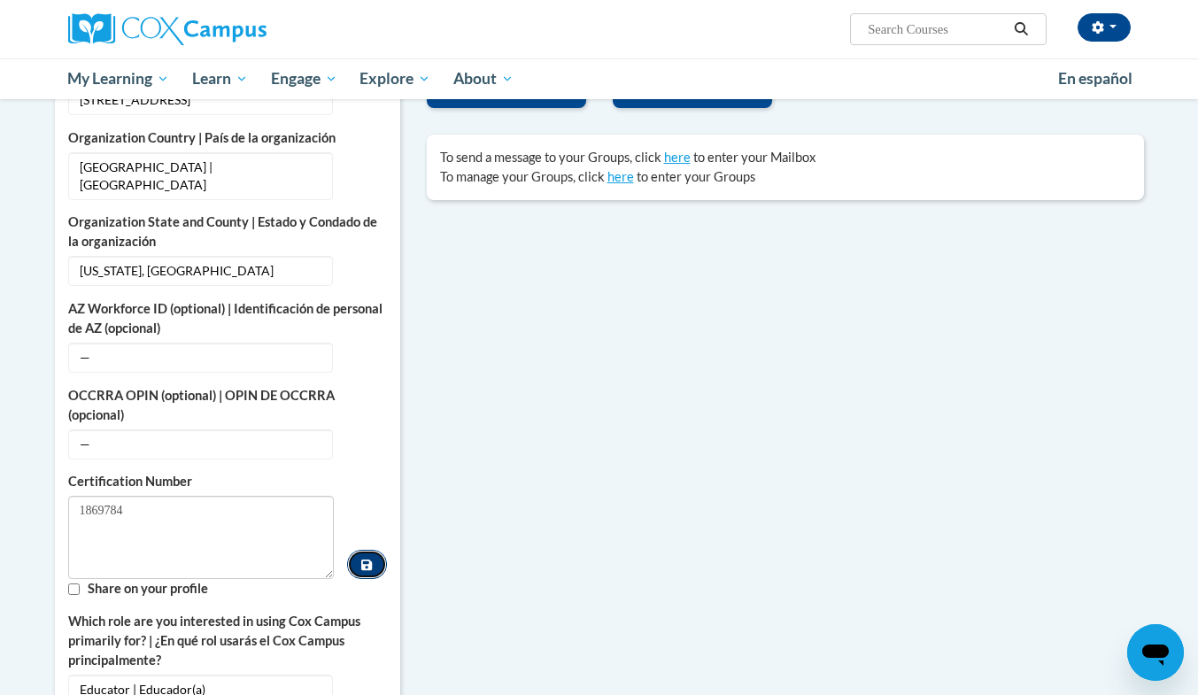
click at [366, 559] on icon "Custom profile fields" at bounding box center [366, 565] width 11 height 12
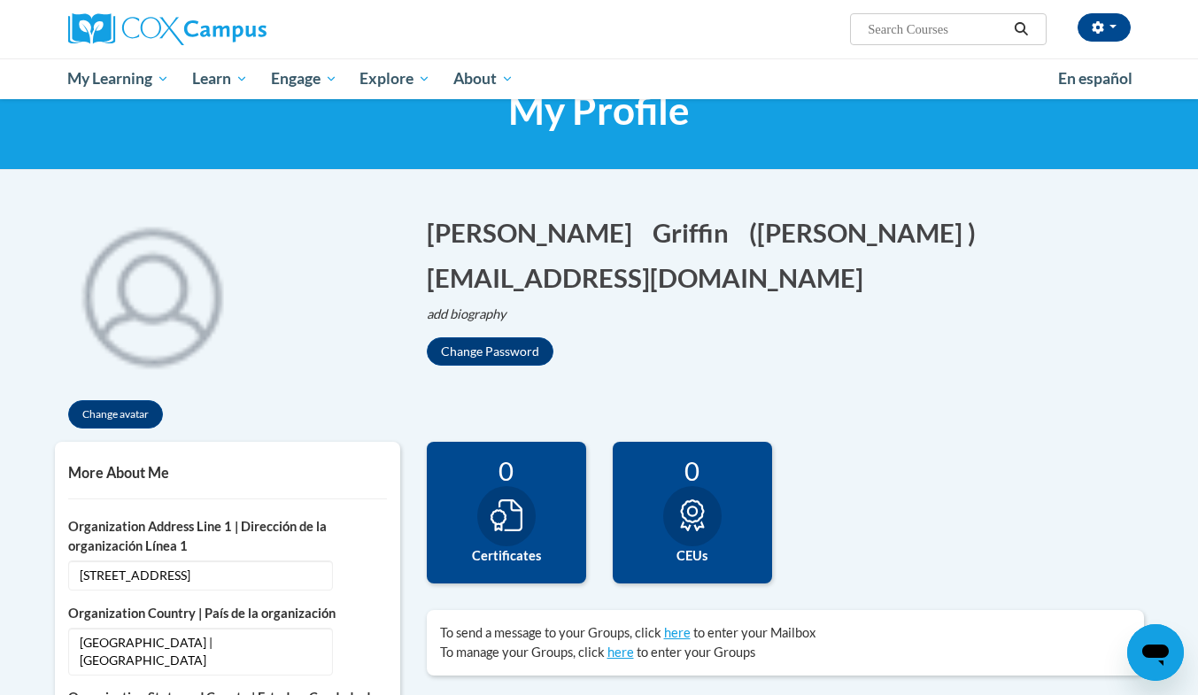
scroll to position [0, 0]
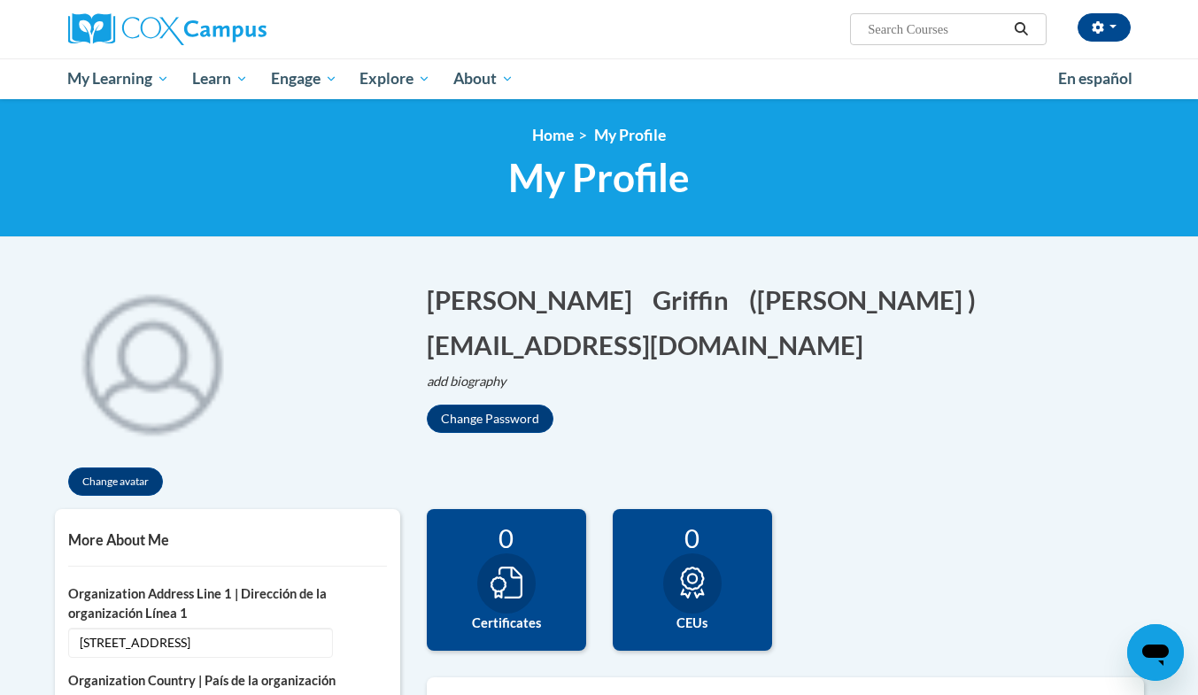
click at [309, 289] on div "Change avatar" at bounding box center [227, 386] width 345 height 245
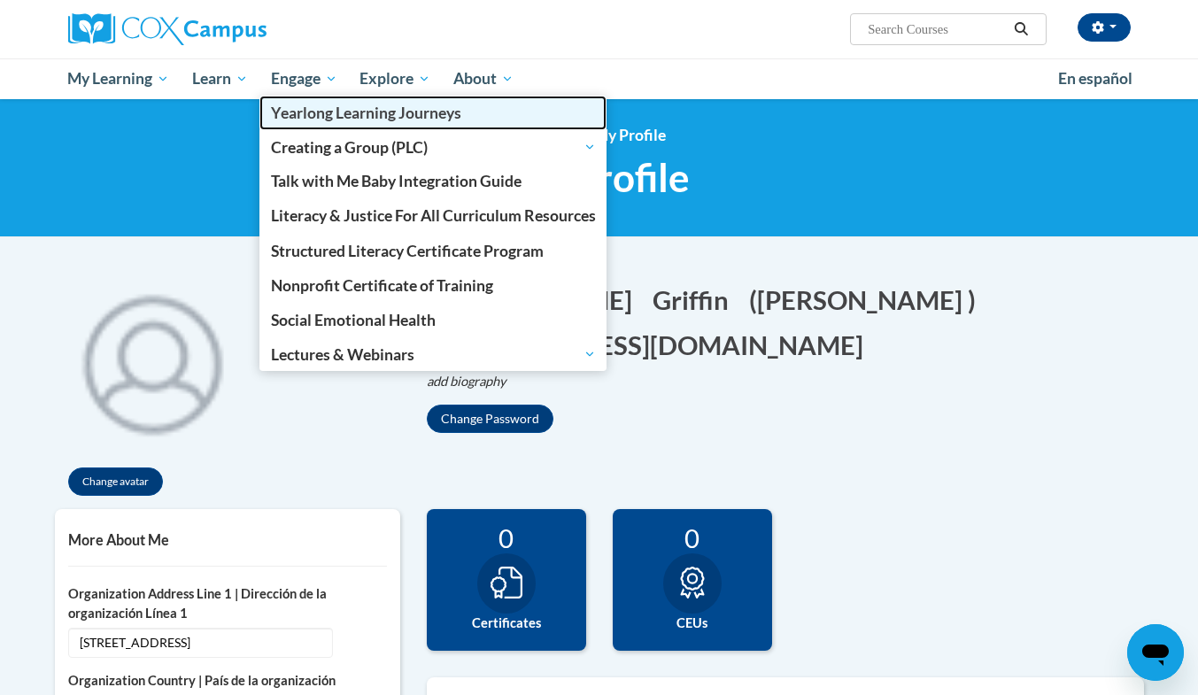
click at [337, 103] on link "Yearlong Learning Journeys" at bounding box center [433, 113] width 348 height 35
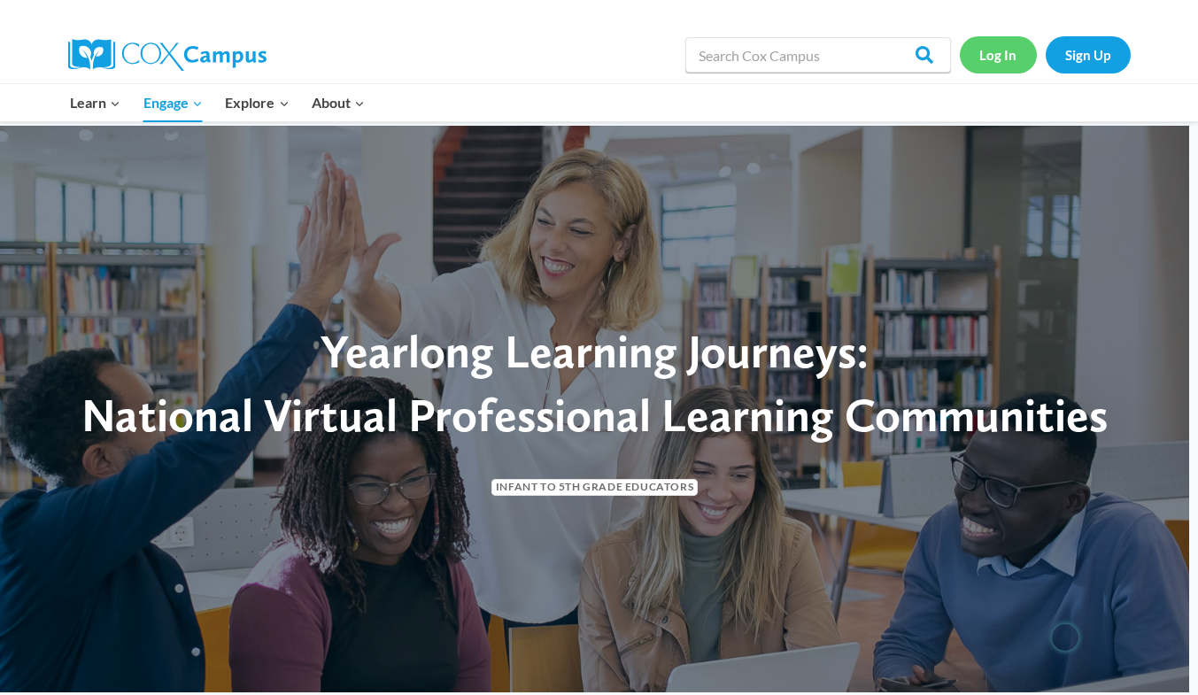
click at [987, 58] on link "Log In" at bounding box center [998, 54] width 77 height 36
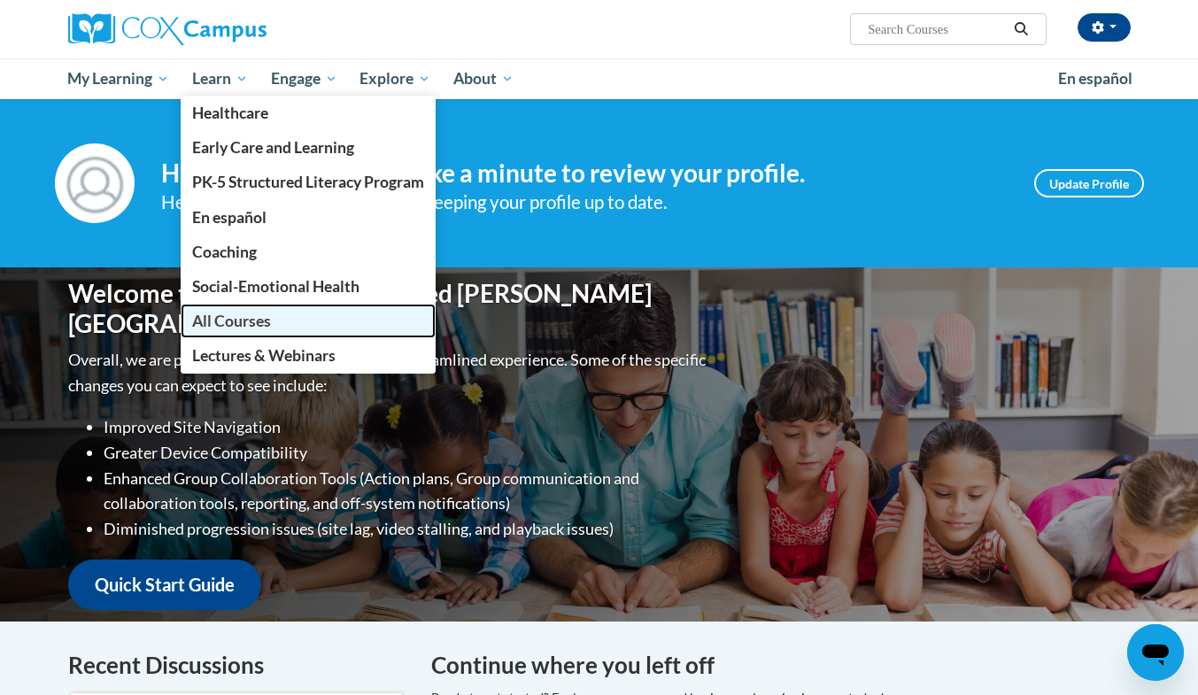
click at [241, 328] on span "All Courses" at bounding box center [231, 321] width 79 height 19
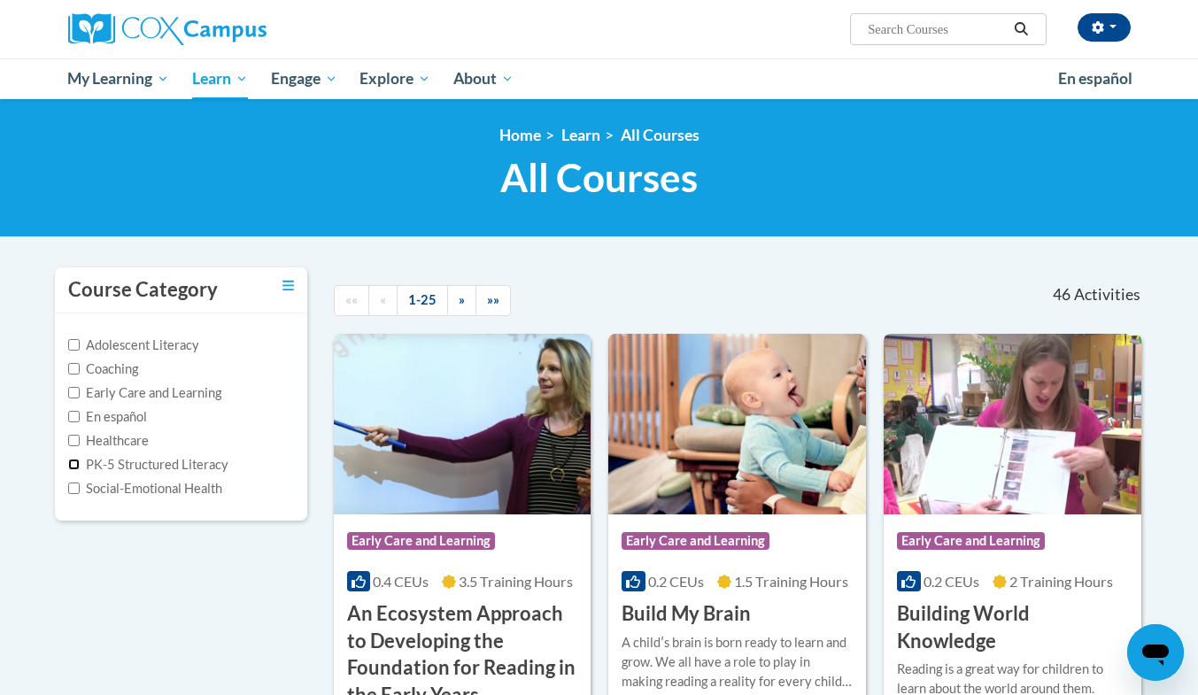
click at [69, 468] on input "PK-5 Structured Literacy" at bounding box center [74, 465] width 12 height 12
checkbox input "true"
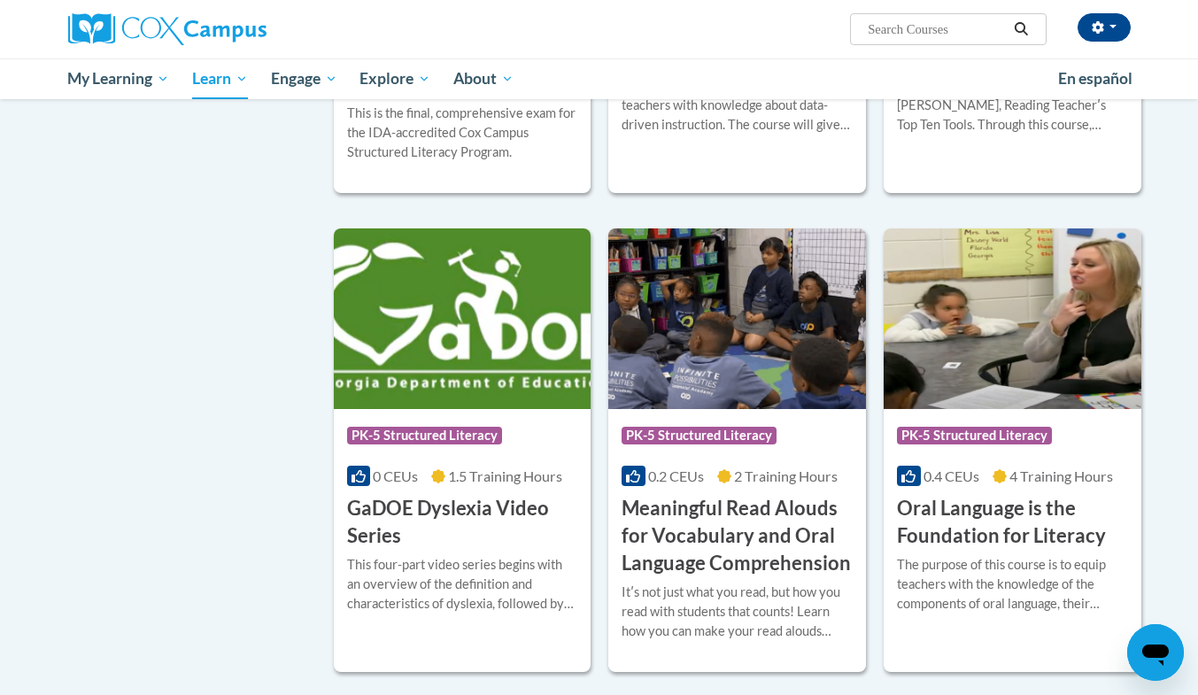
scroll to position [551, 0]
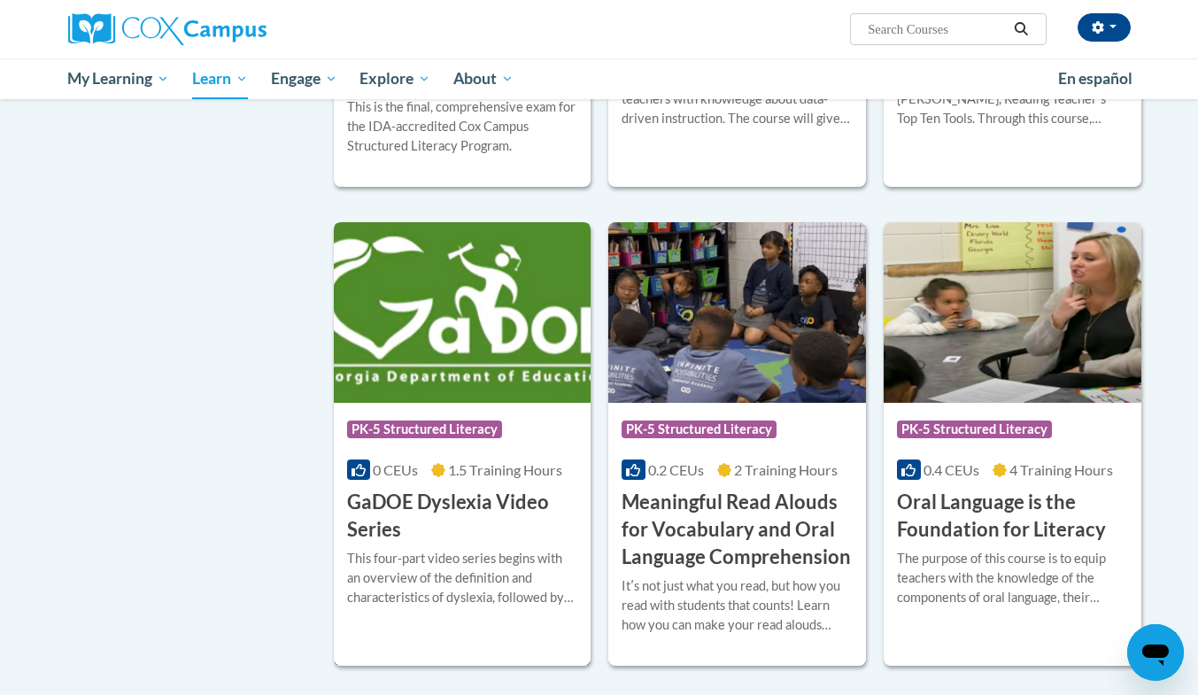
click at [495, 540] on h3 "GaDOE Dyslexia Video Series" at bounding box center [462, 516] width 231 height 55
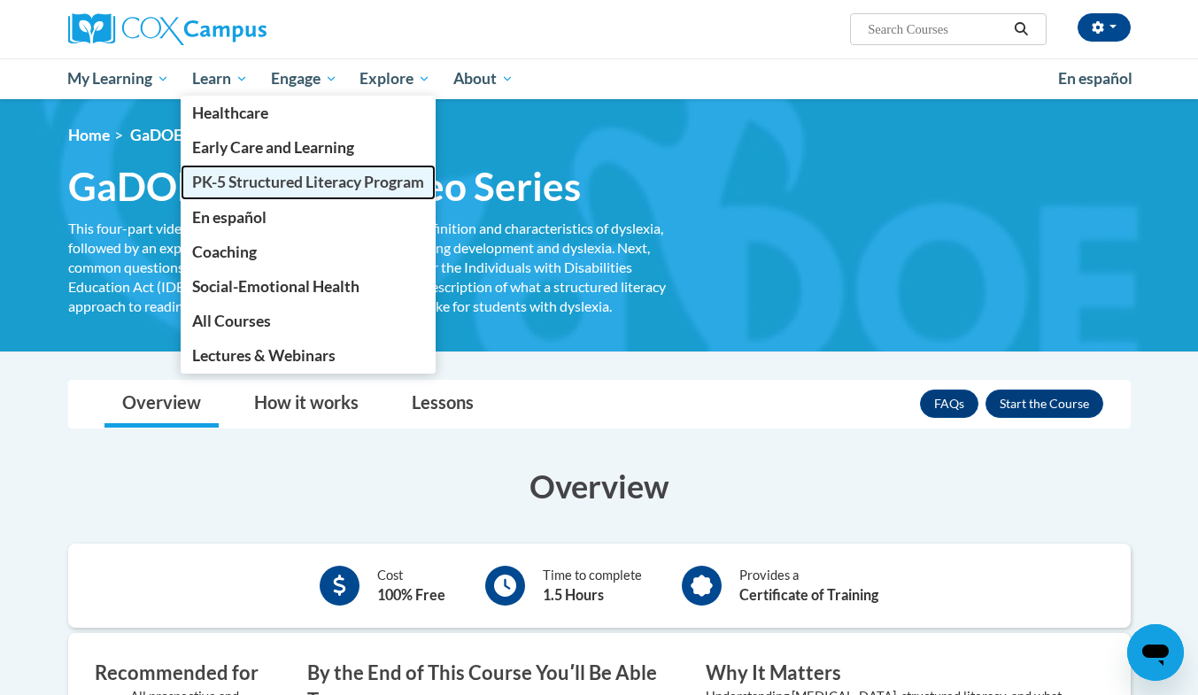
click at [258, 181] on span "PK-5 Structured Literacy Program" at bounding box center [308, 182] width 232 height 19
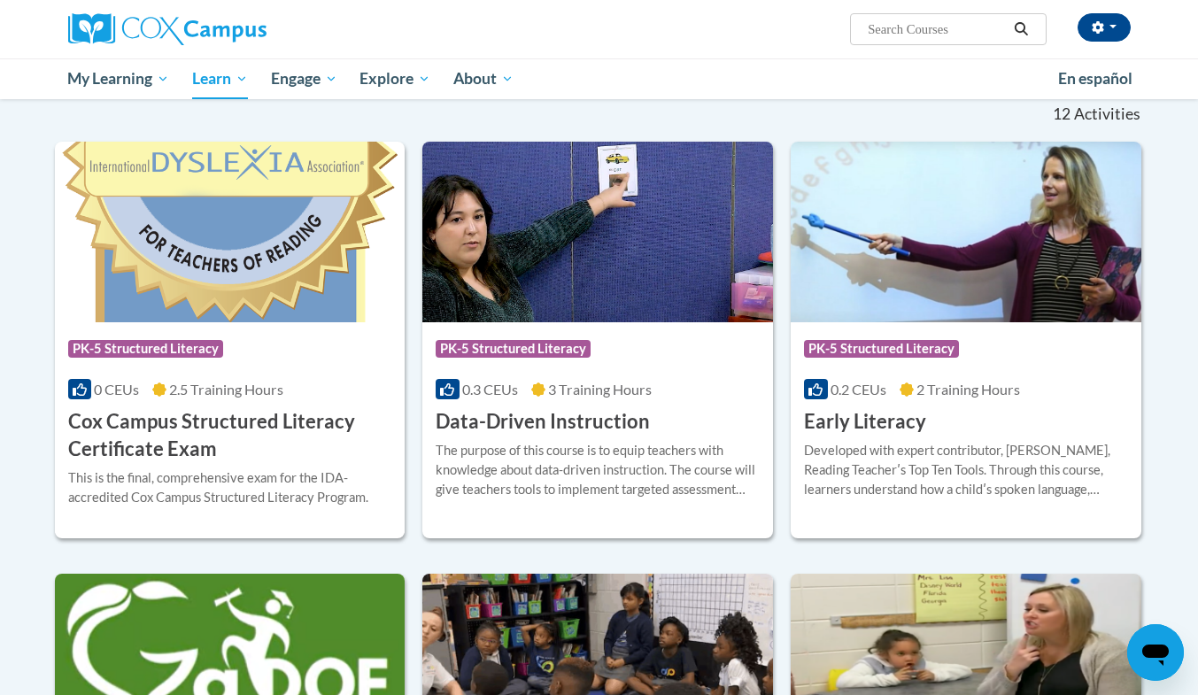
scroll to position [541, 0]
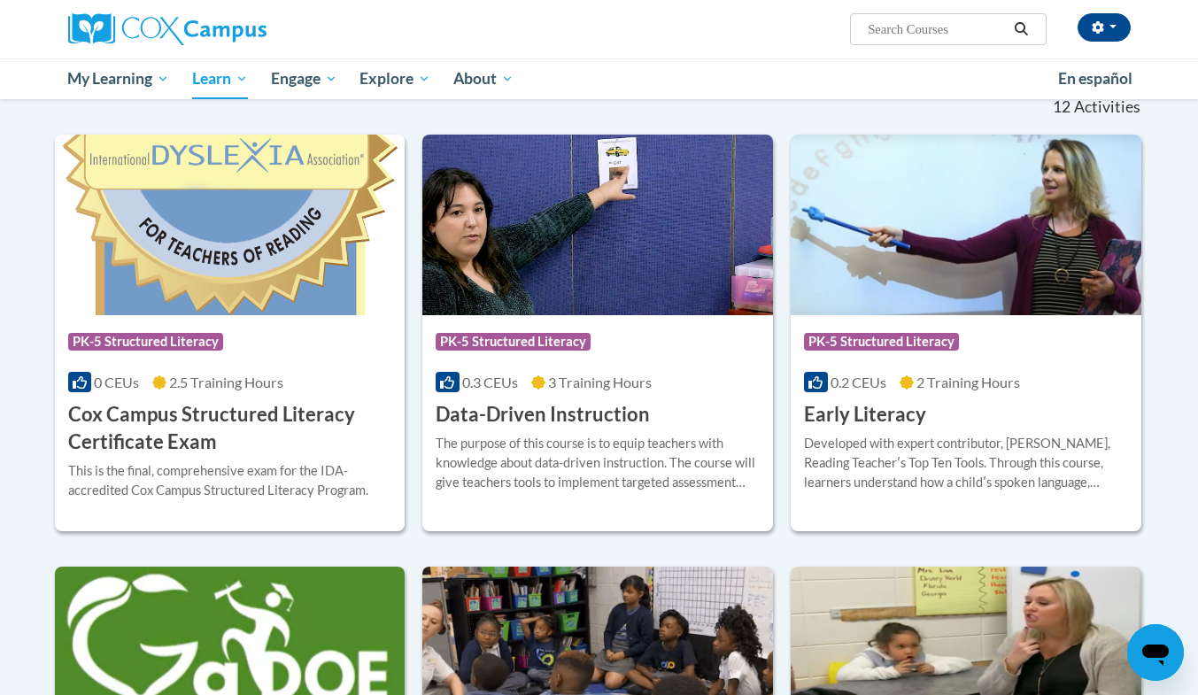
drag, startPoint x: 1207, startPoint y: 164, endPoint x: 1195, endPoint y: 291, distance: 128.0
click at [257, 453] on h3 "Cox Campus Structured Literacy Certificate Exam" at bounding box center [230, 428] width 324 height 55
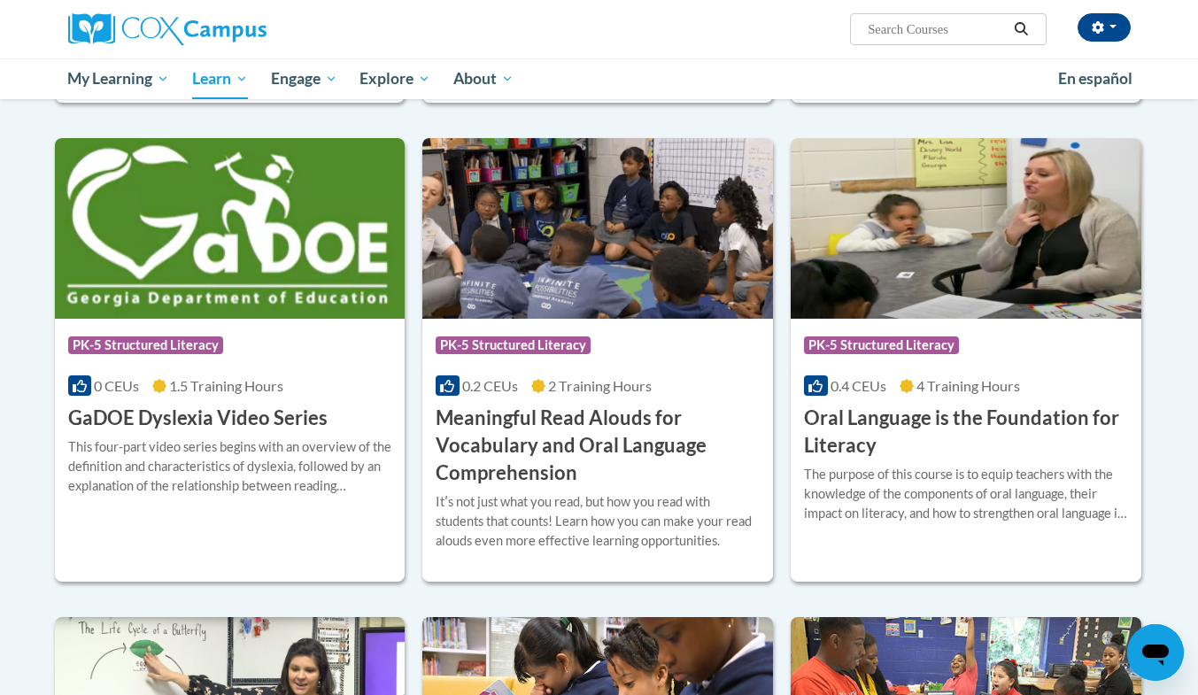
scroll to position [983, 0]
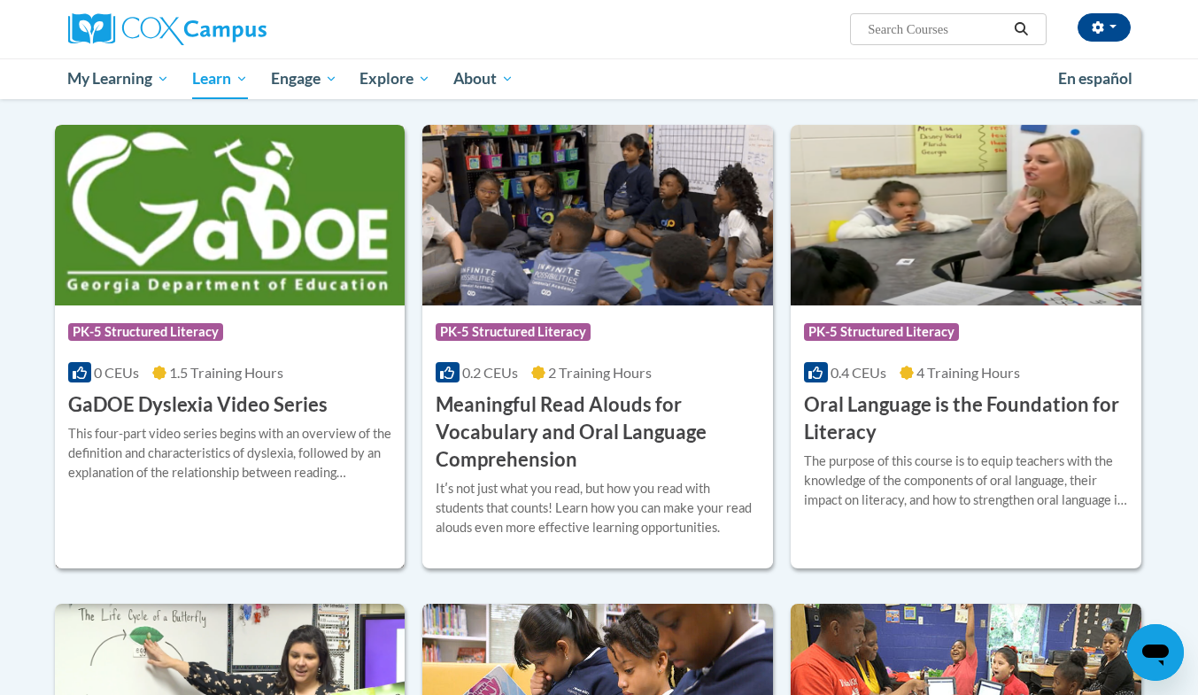
click at [274, 425] on div "This four-part video series begins with an overview of the definition and chara…" at bounding box center [230, 453] width 324 height 58
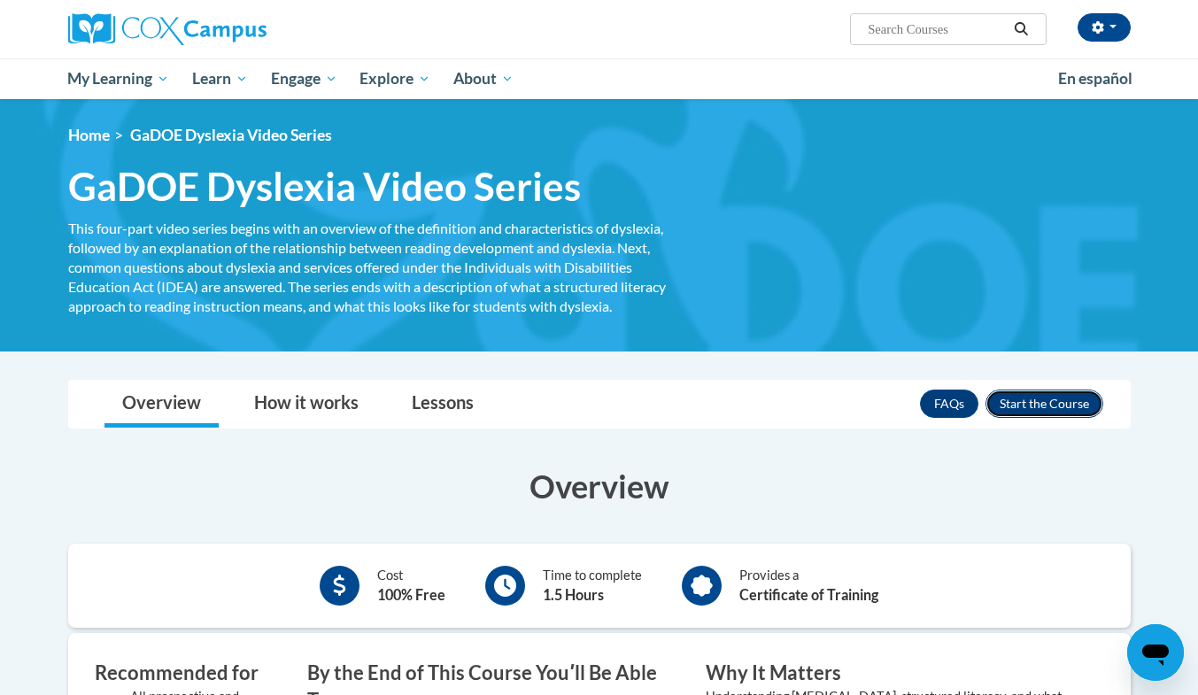
click at [1061, 399] on button "Enroll" at bounding box center [1044, 403] width 118 height 28
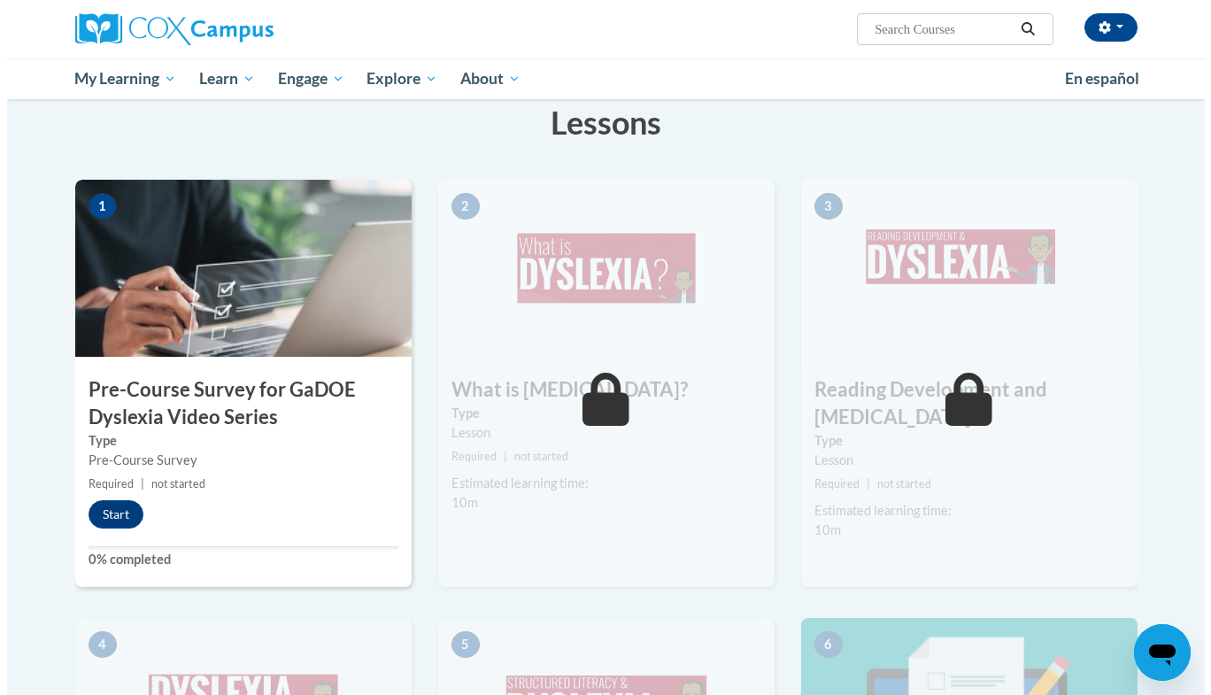
scroll to position [311, 0]
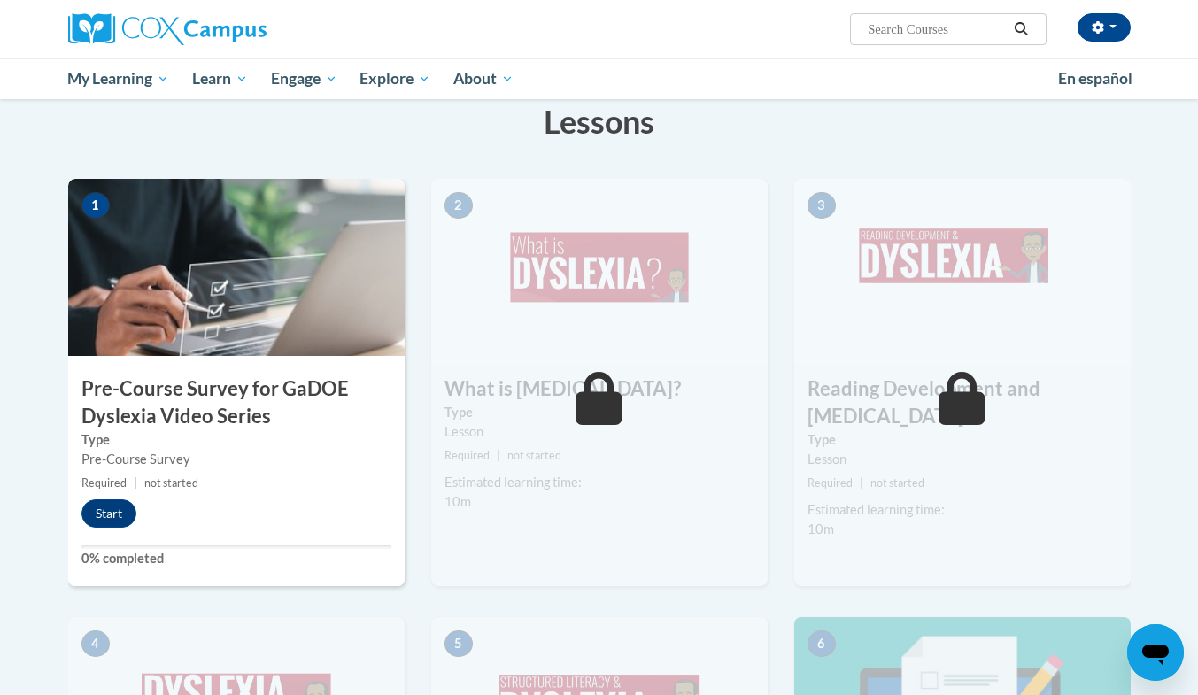
click at [217, 427] on h3 "Pre-Course Survey for GaDOE Dyslexia Video Series" at bounding box center [236, 402] width 336 height 55
click at [125, 512] on button "Start" at bounding box center [108, 513] width 55 height 28
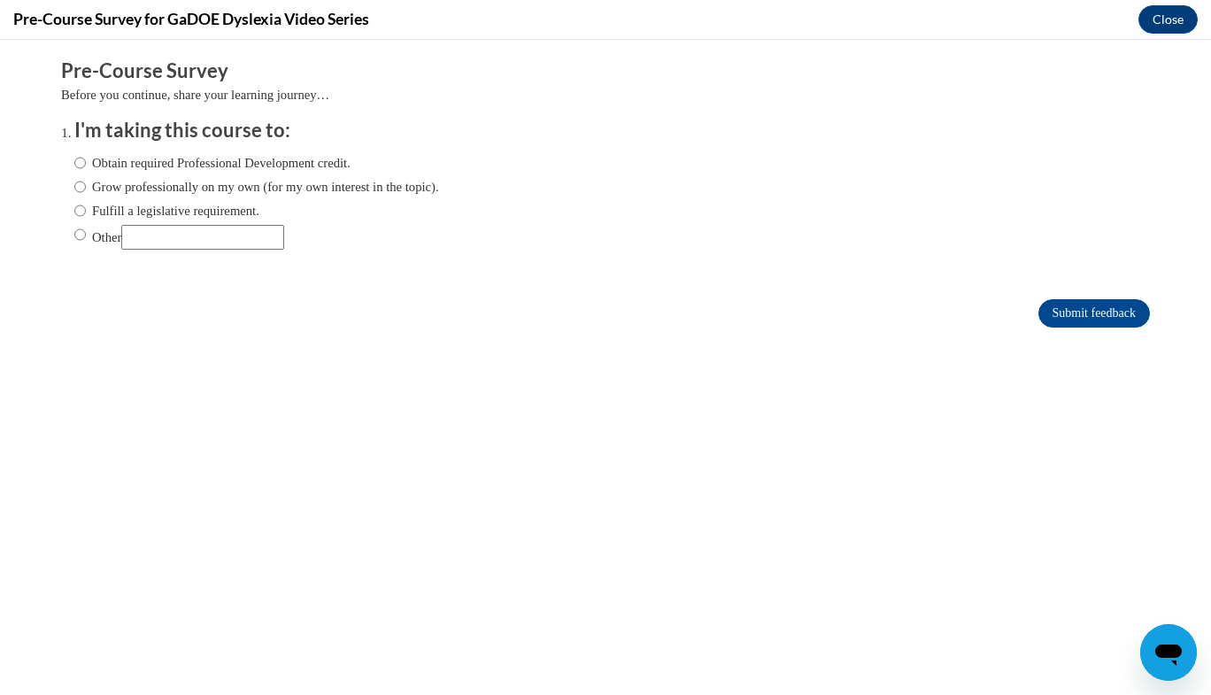
scroll to position [0, 0]
click at [311, 182] on label "Grow professionally on my own (for my own interest in the topic)." at bounding box center [256, 186] width 365 height 19
click at [86, 182] on input "Grow professionally on my own (for my own interest in the topic)." at bounding box center [80, 186] width 12 height 19
radio input "true"
click at [1050, 310] on input "Submit feedback" at bounding box center [1094, 313] width 112 height 28
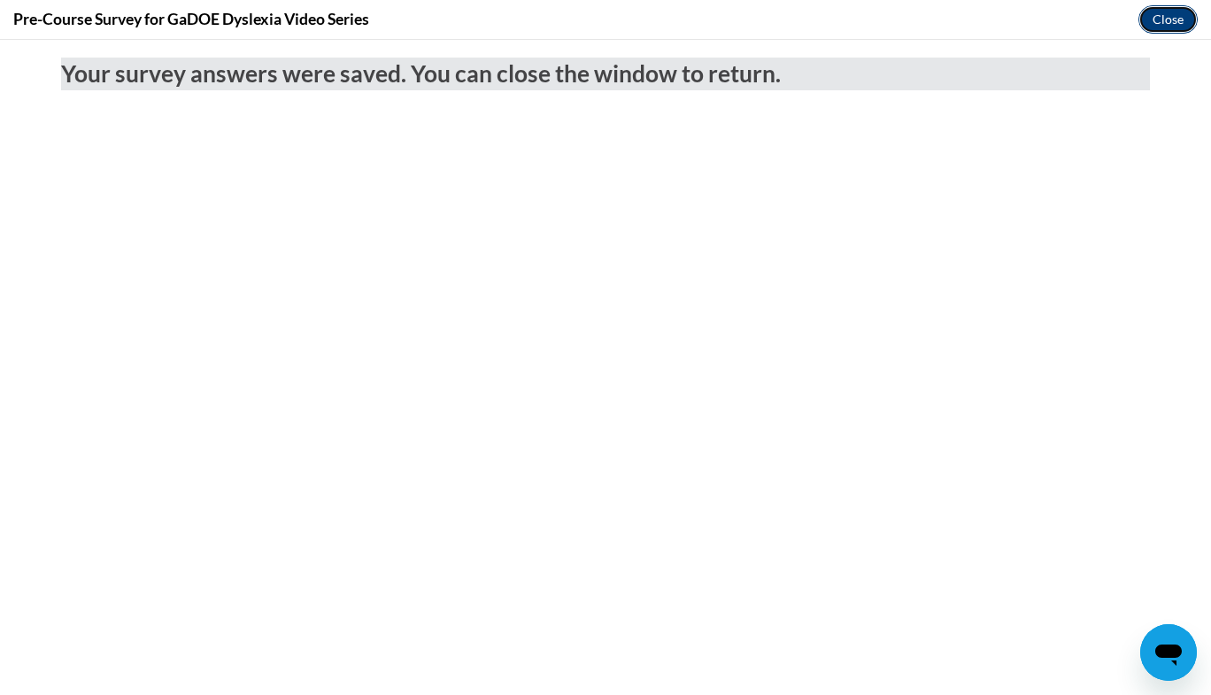
click at [1155, 23] on button "Close" at bounding box center [1167, 19] width 59 height 28
